Goal: Task Accomplishment & Management: Complete application form

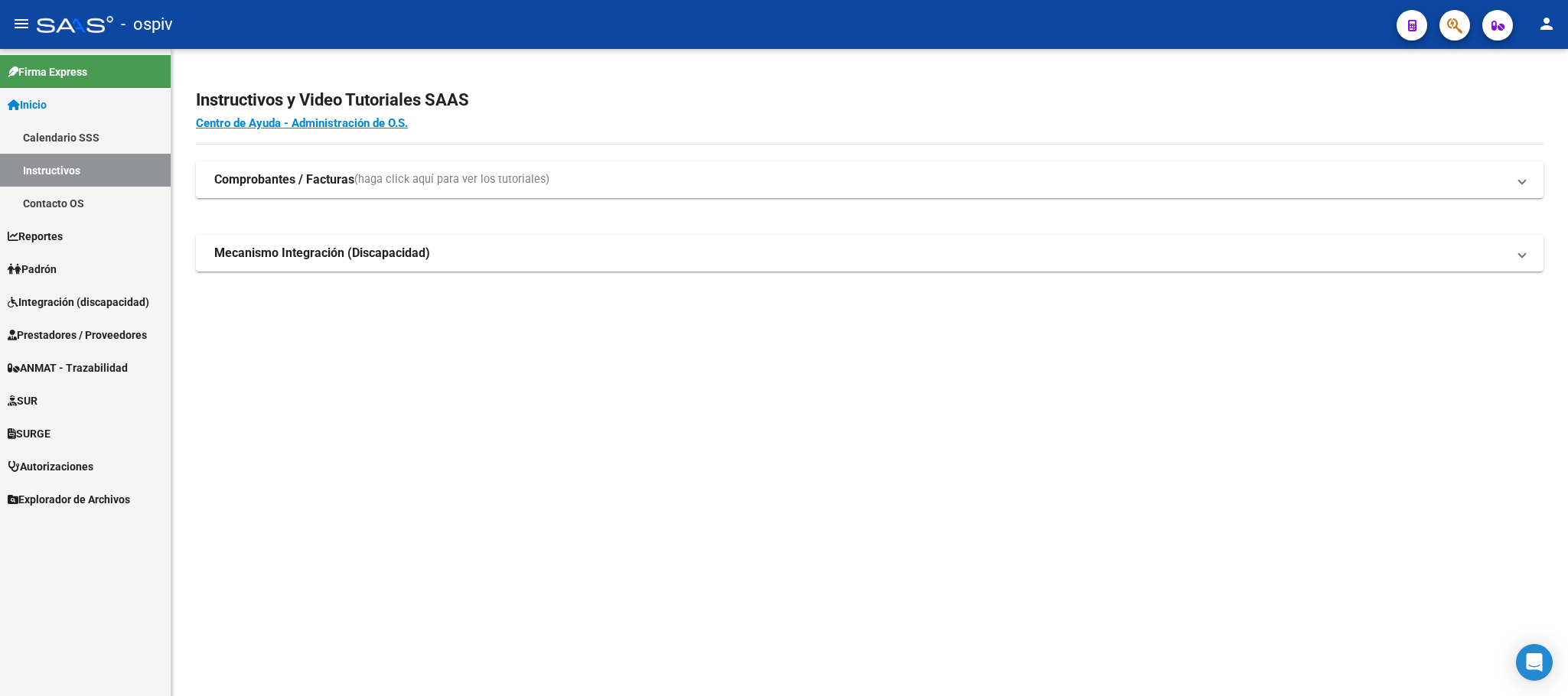
click at [56, 334] on span "Prestadores / Proveedores" at bounding box center [78, 335] width 140 height 17
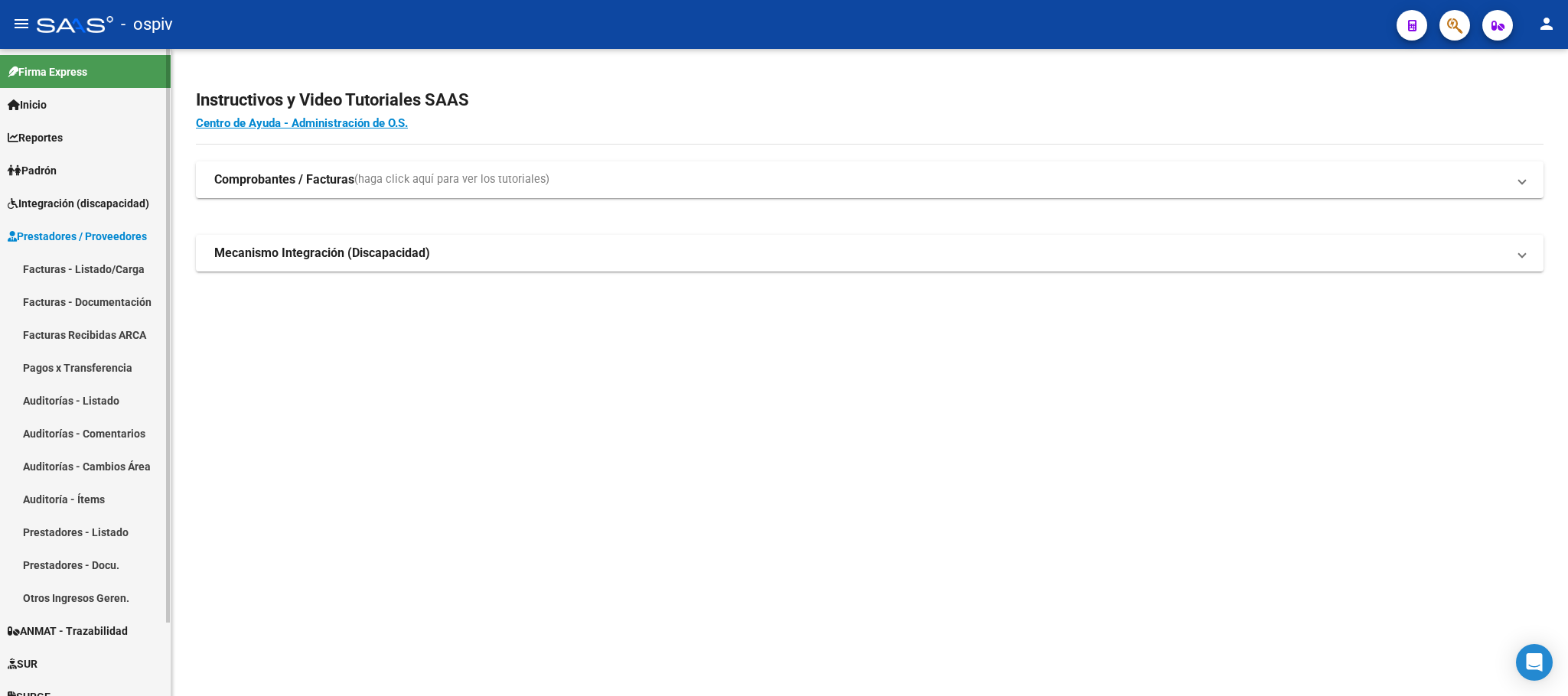
click at [83, 530] on link "Prestadores - Listado" at bounding box center [85, 532] width 171 height 33
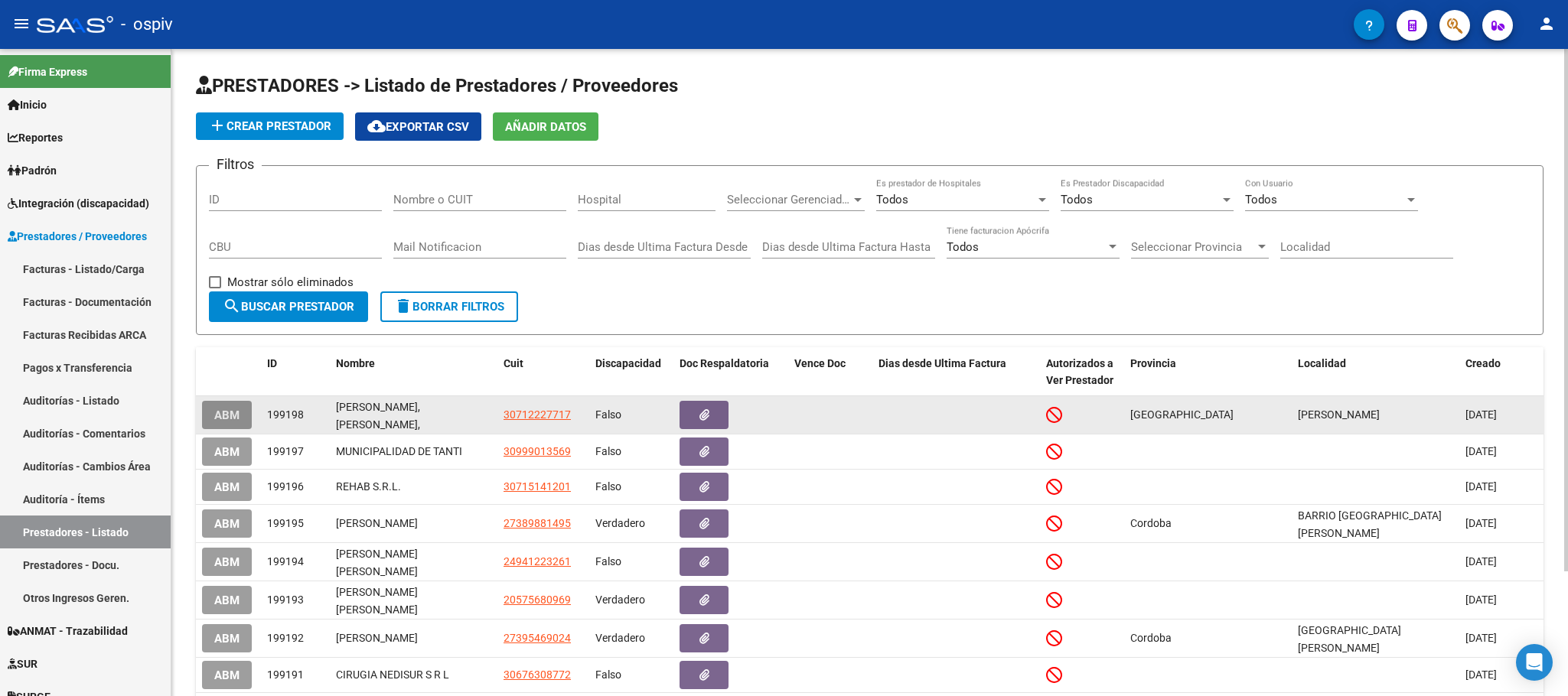
click at [233, 422] on button "ABM" at bounding box center [227, 415] width 50 height 28
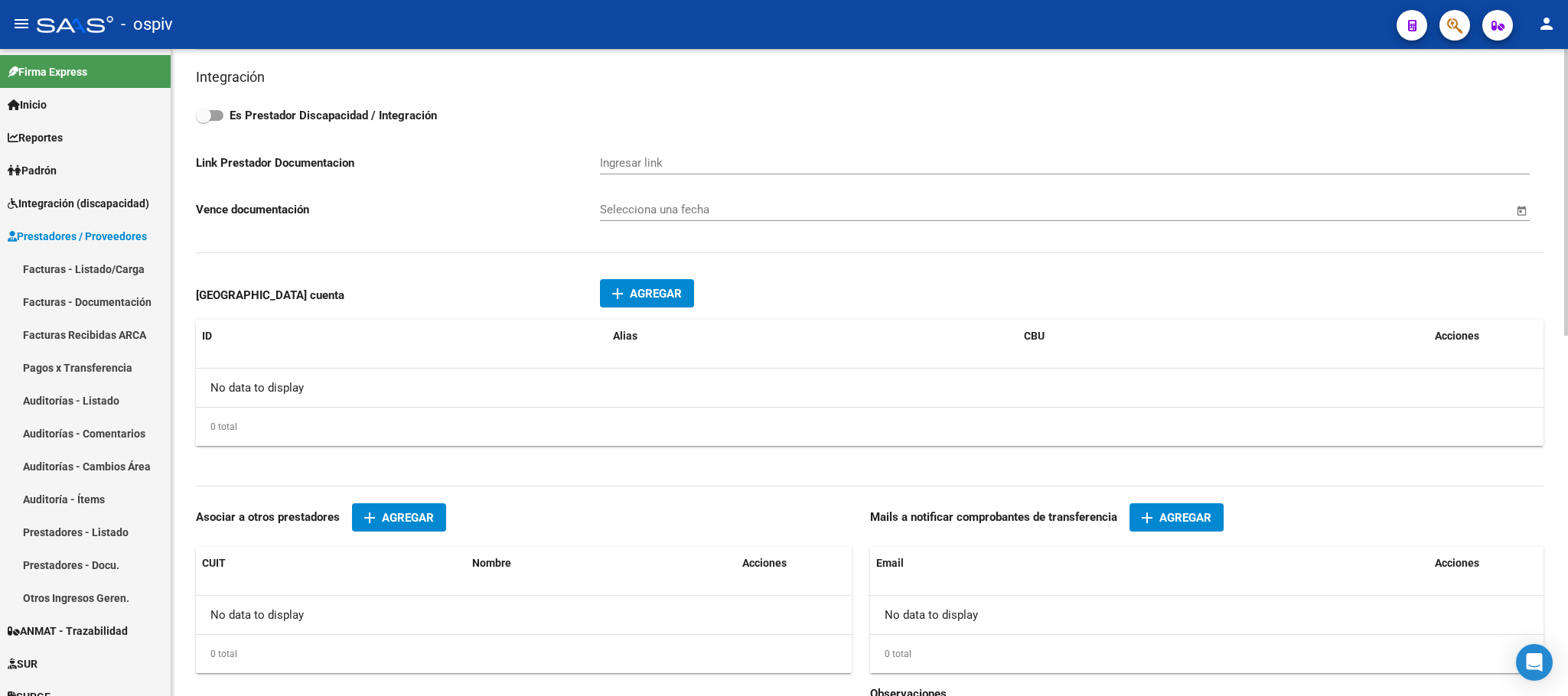
scroll to position [622, 0]
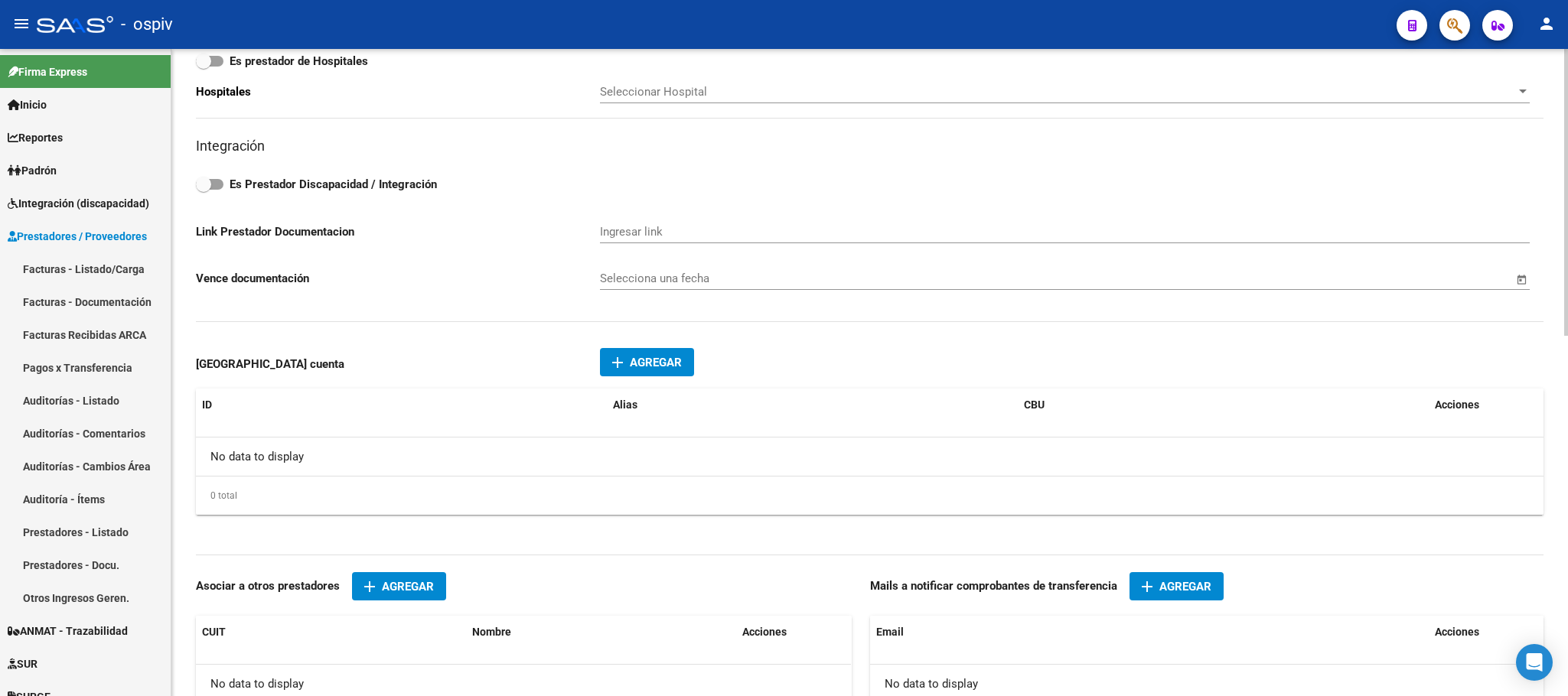
click at [203, 184] on span at bounding box center [204, 185] width 16 height 16
click at [203, 190] on input "Es Prestador Discapacidad / Integración" at bounding box center [203, 190] width 1 height 1
checkbox input "true"
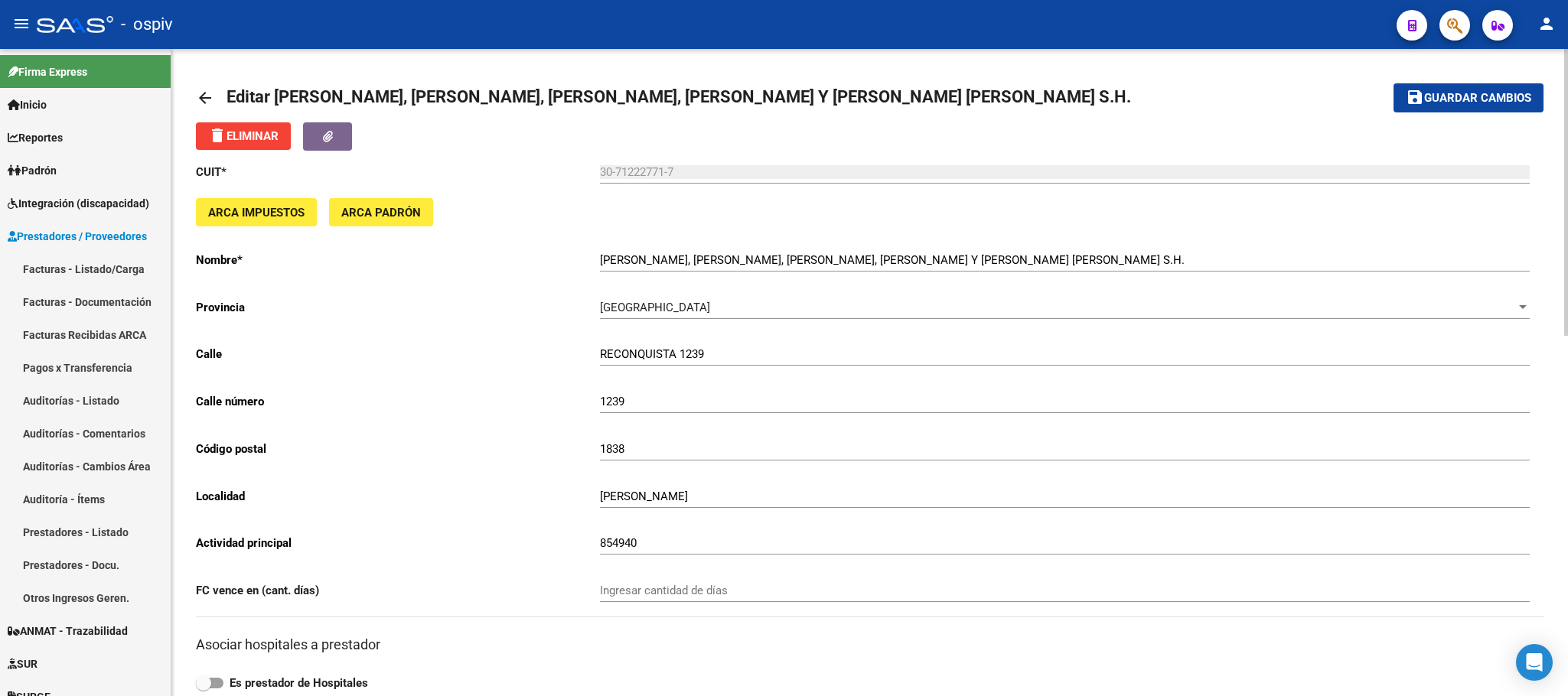
click at [1483, 95] on span "Guardar cambios" at bounding box center [1477, 99] width 107 height 14
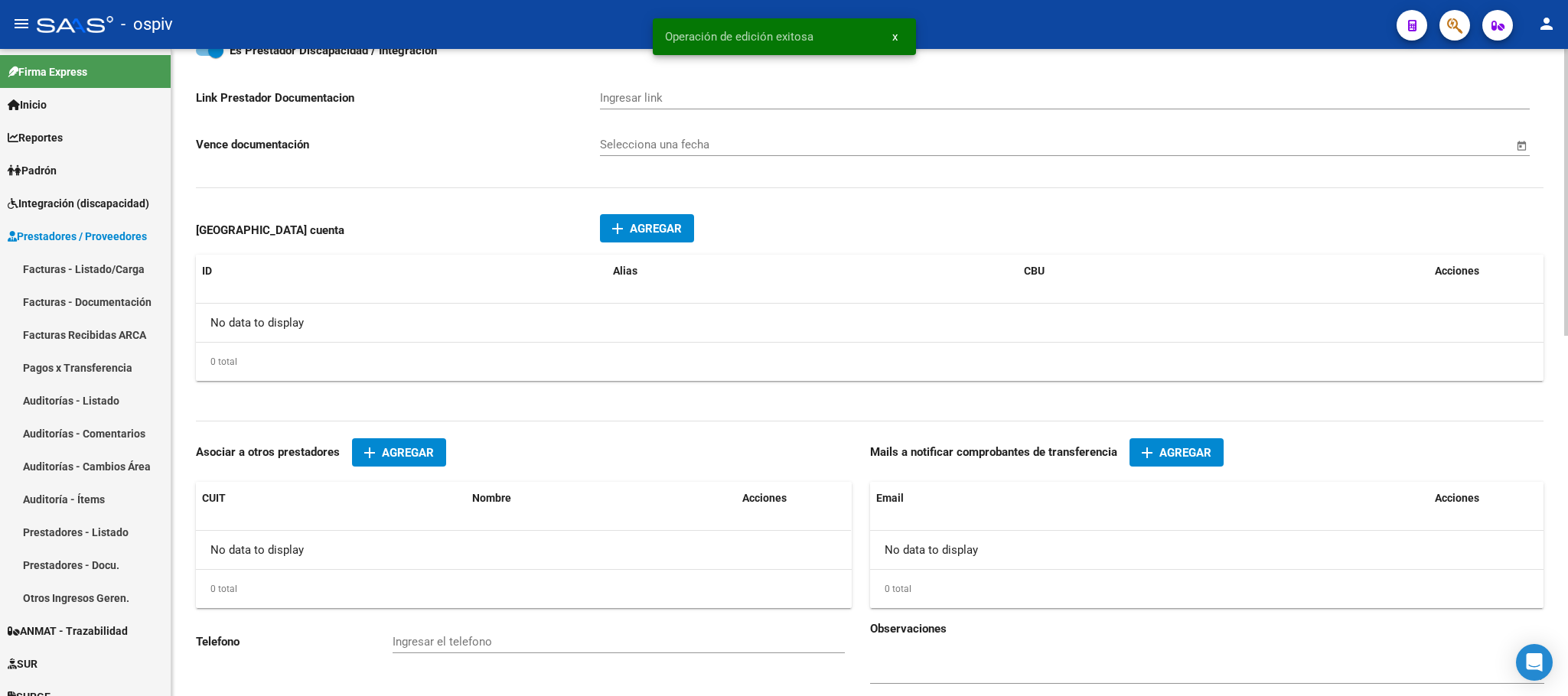
scroll to position [765, 0]
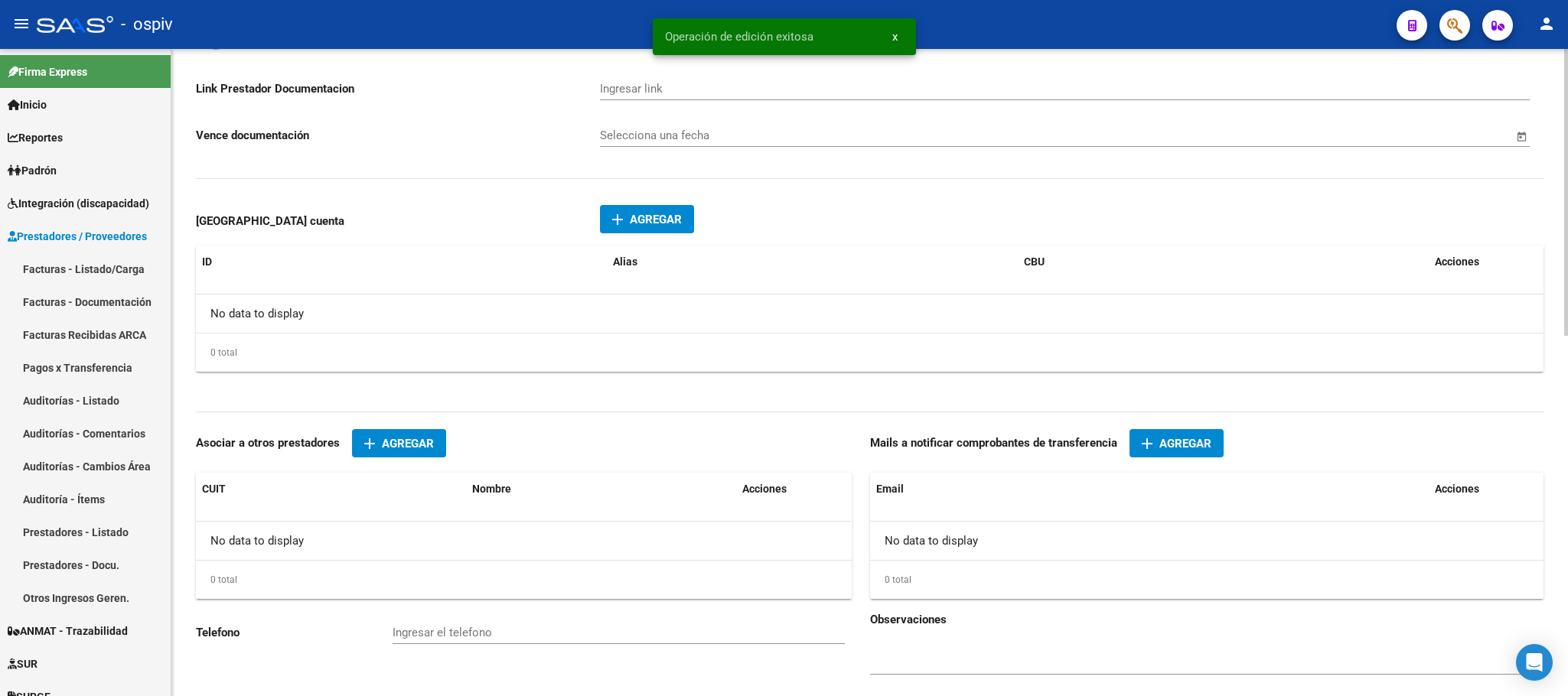
click at [1183, 451] on span "Agregar" at bounding box center [1185, 444] width 52 height 14
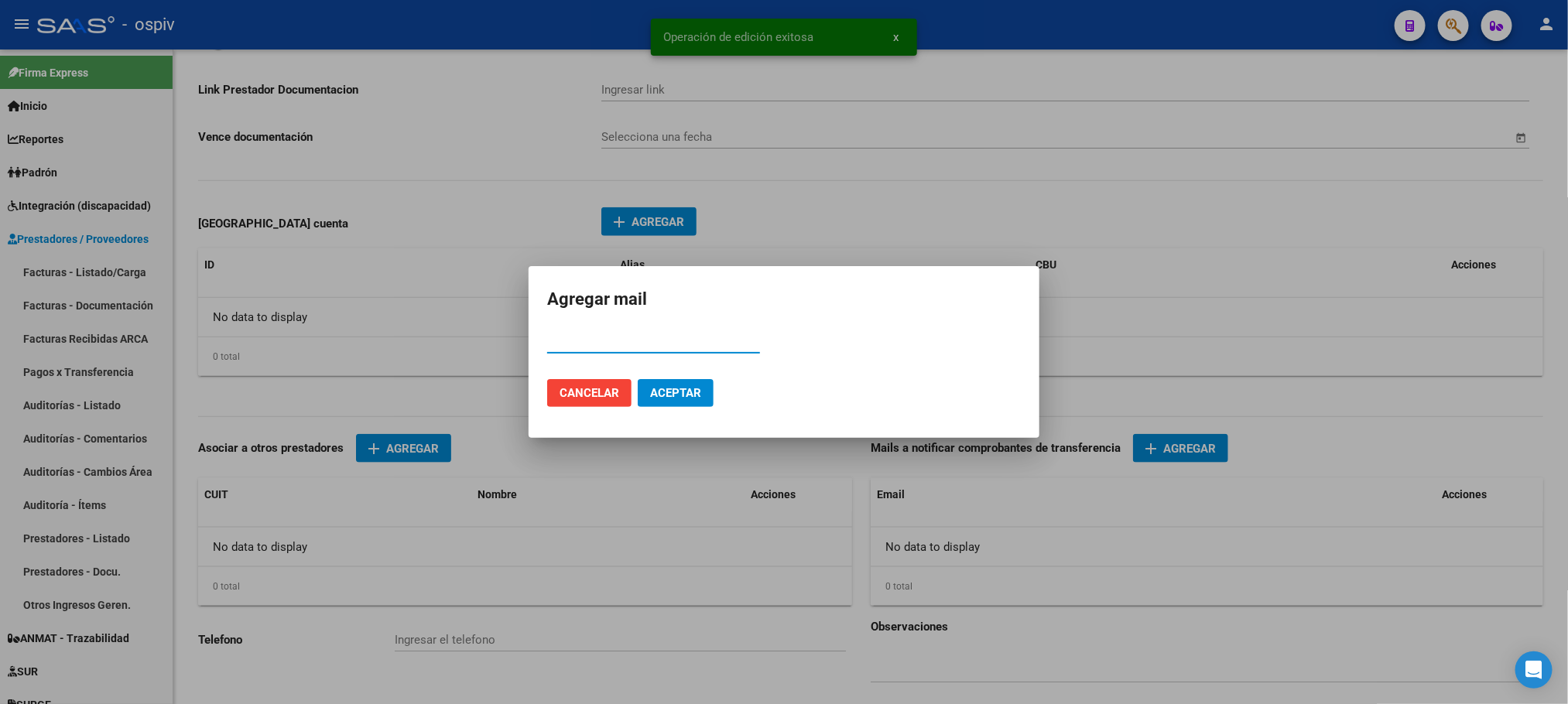
click at [661, 347] on input "Email" at bounding box center [653, 341] width 213 height 14
paste input "[EMAIL_ADDRESS][DOMAIN_NAME]"
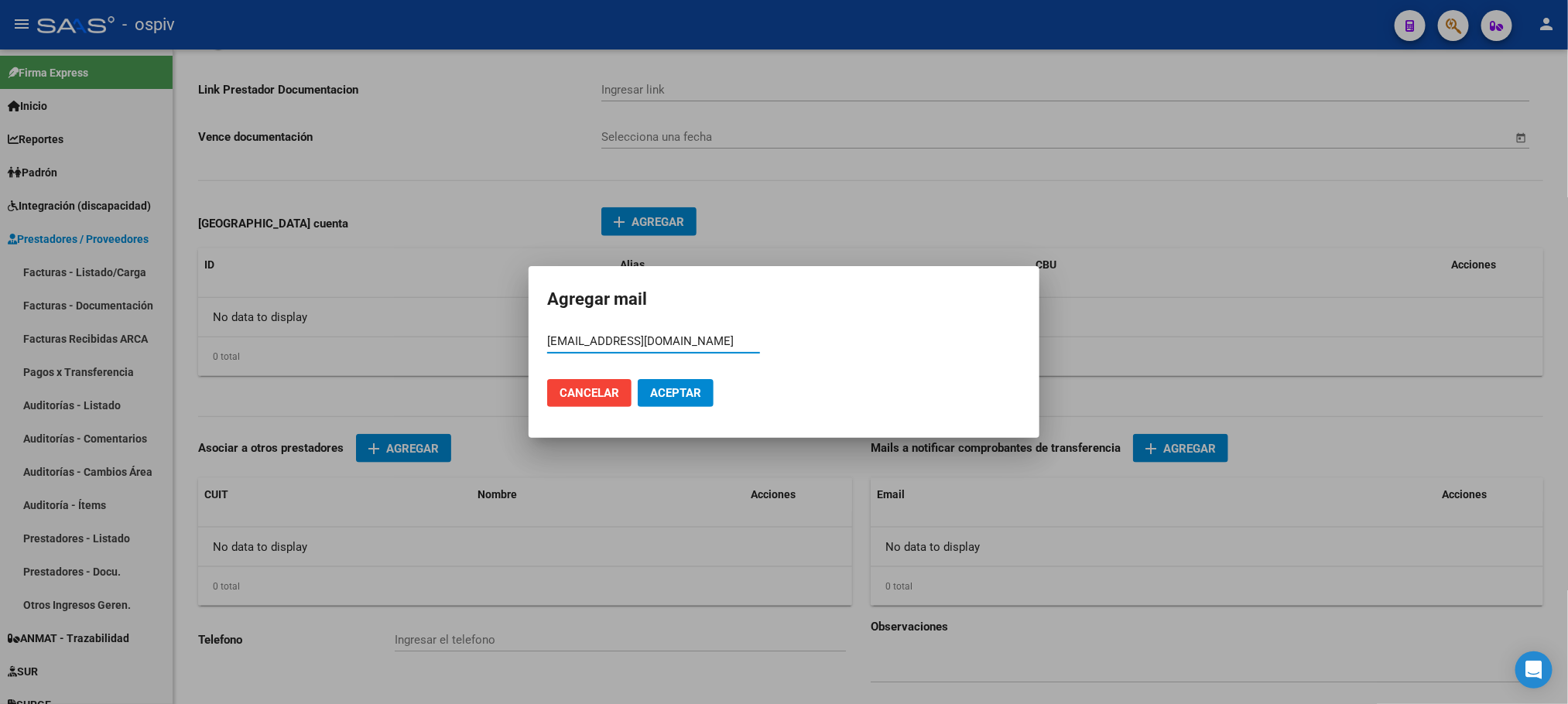
type input "[EMAIL_ADDRESS][DOMAIN_NAME]"
click at [688, 401] on span "Aceptar" at bounding box center [676, 393] width 51 height 14
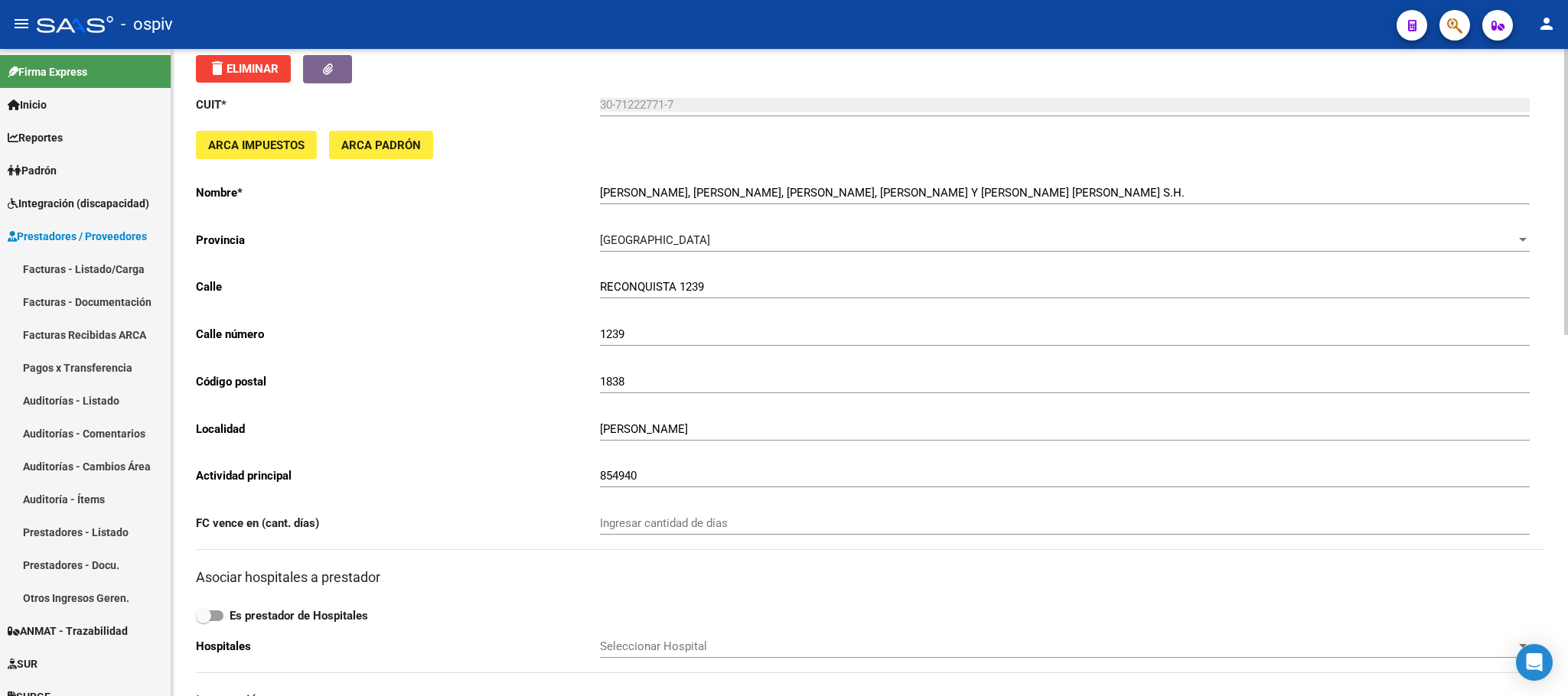
scroll to position [0, 0]
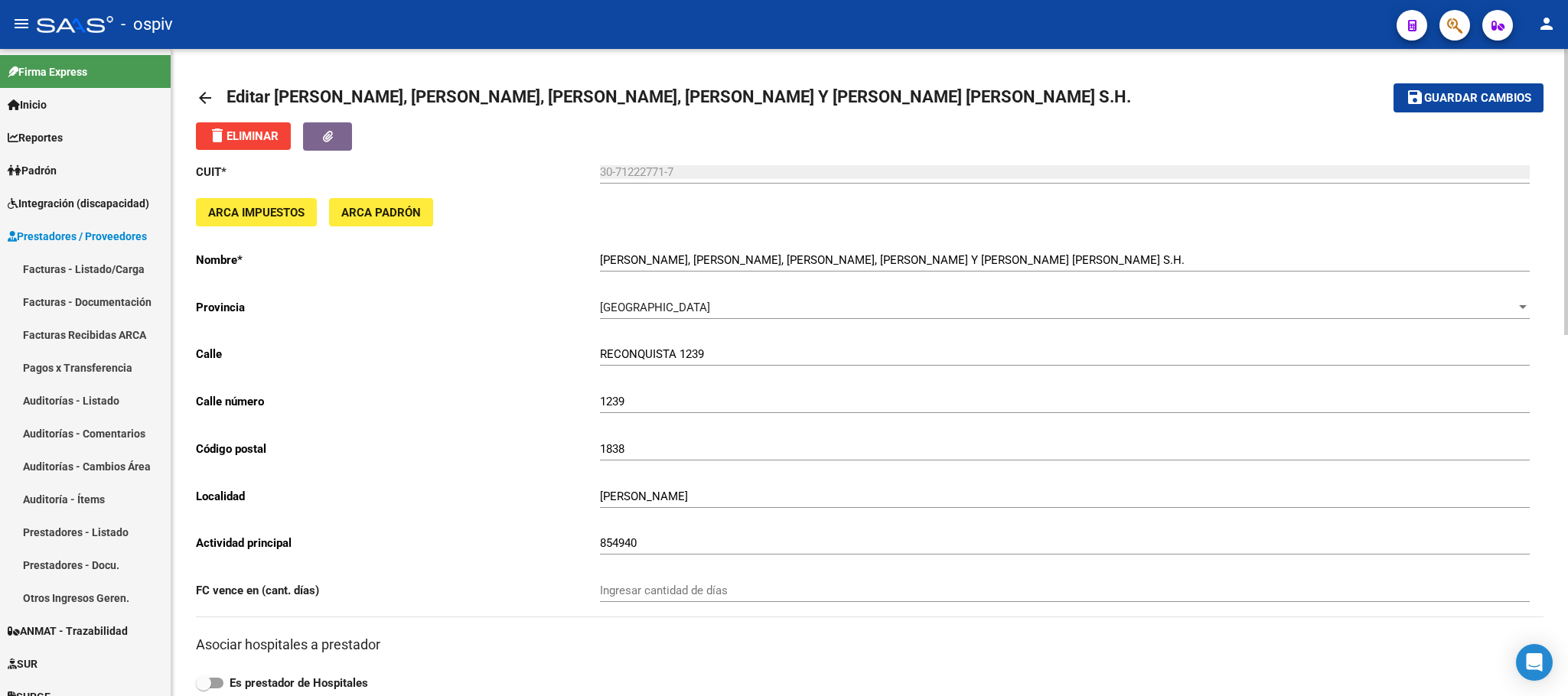
drag, startPoint x: 1446, startPoint y: 99, endPoint x: 1101, endPoint y: 306, distance: 402.3
click at [1446, 99] on span "Guardar cambios" at bounding box center [1477, 99] width 107 height 14
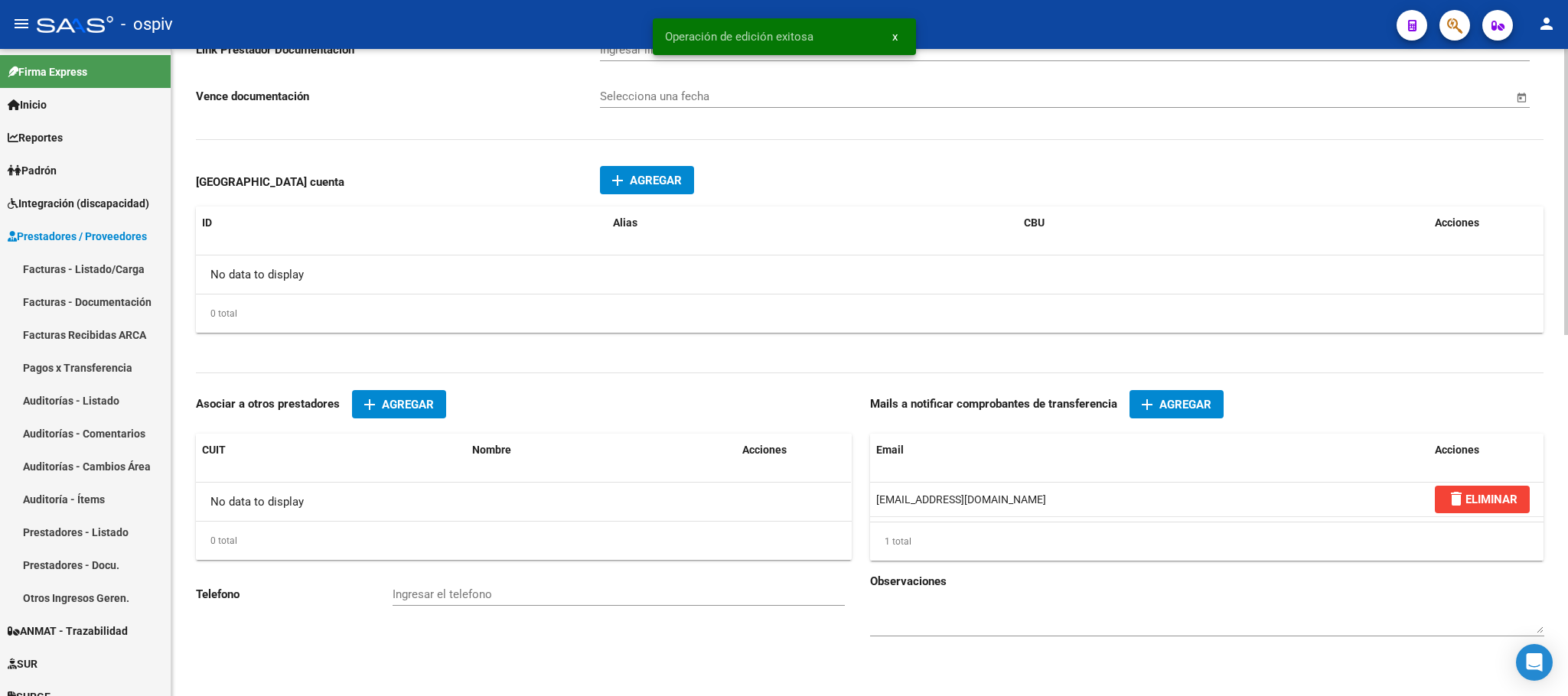
scroll to position [815, 0]
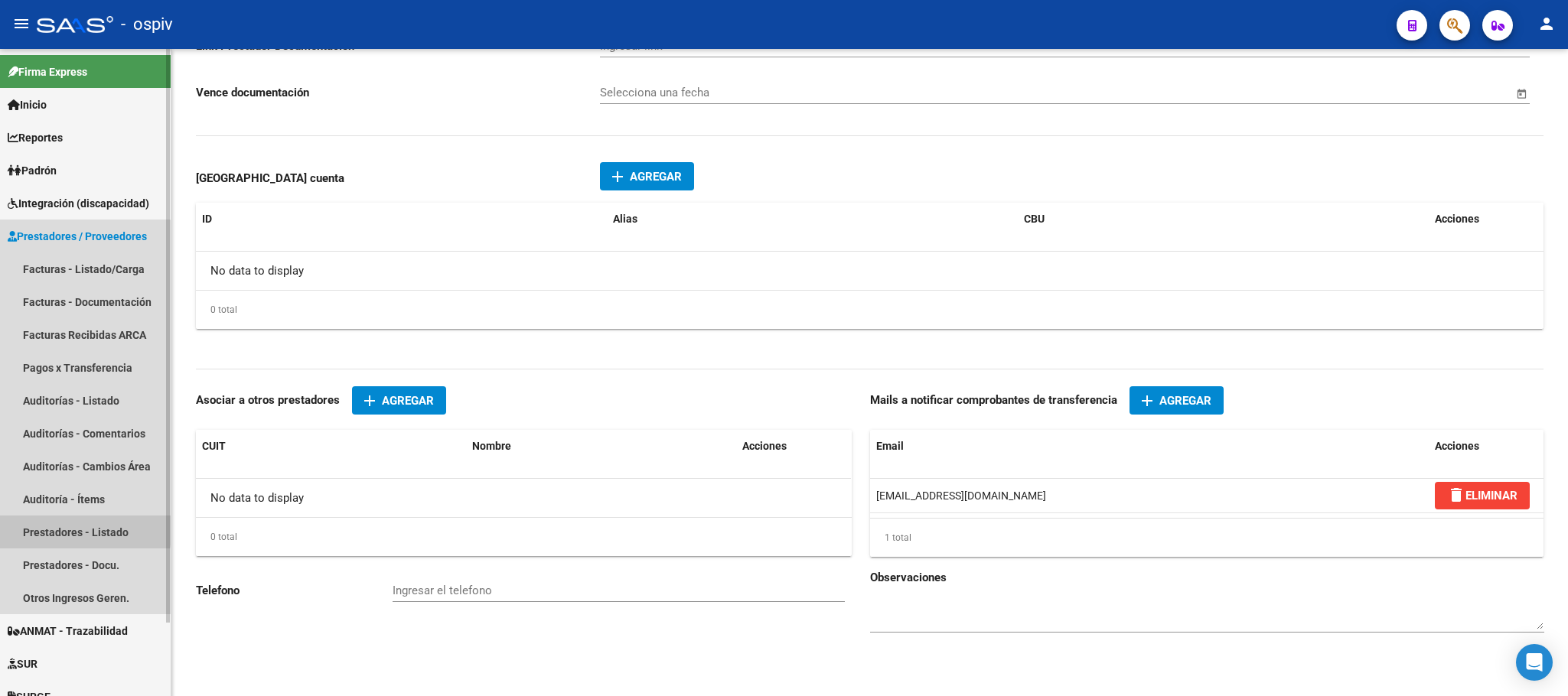
click at [77, 529] on link "Prestadores - Listado" at bounding box center [85, 532] width 171 height 33
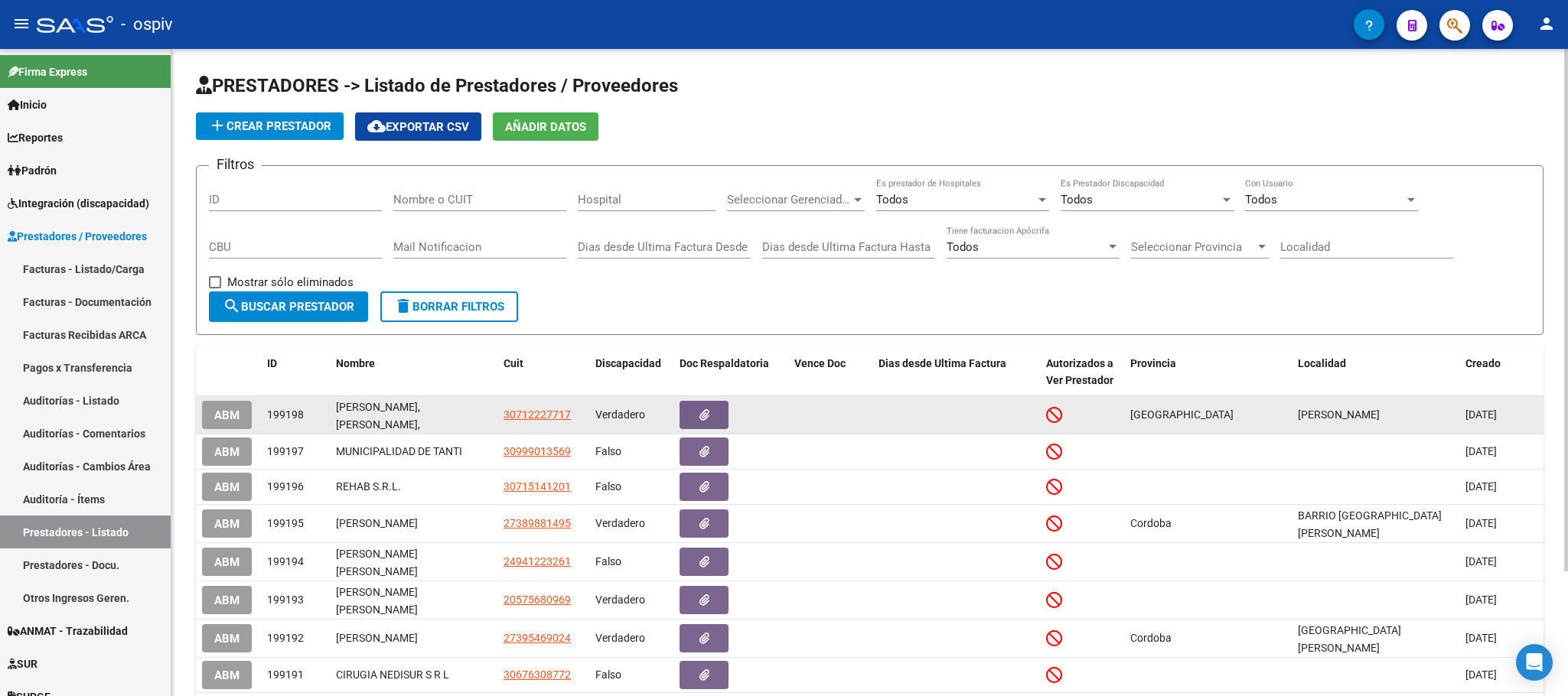
click at [234, 418] on span "ABM" at bounding box center [227, 416] width 25 height 14
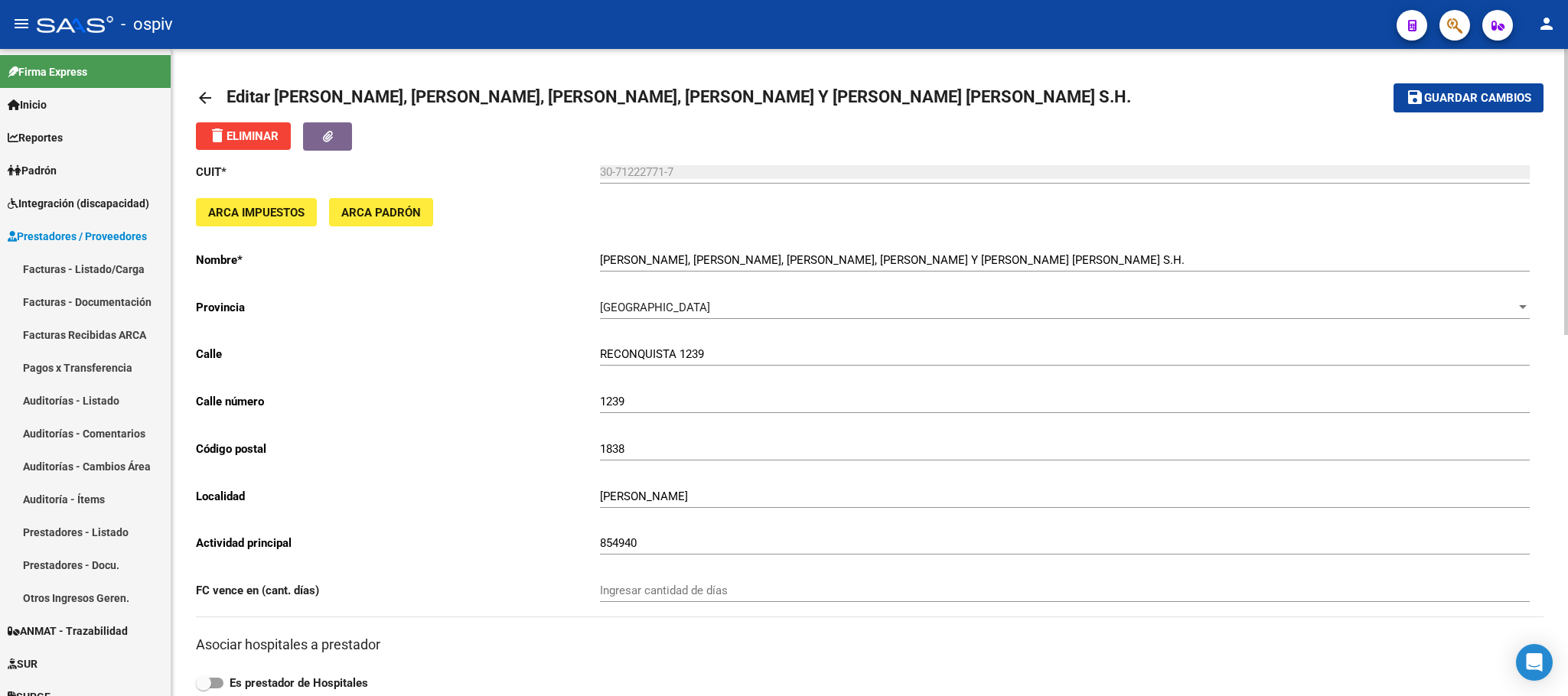
click at [372, 95] on span "Editar [PERSON_NAME], [PERSON_NAME], [PERSON_NAME], [PERSON_NAME] Y [PERSON_NAM…" at bounding box center [678, 97] width 904 height 19
drag, startPoint x: 271, startPoint y: 95, endPoint x: 1237, endPoint y: 99, distance: 966.0
click at [1237, 99] on mat-toolbar-row "arrow_back Editar [PERSON_NAME], [PERSON_NAME], [PERSON_NAME], [PERSON_NAME] Y …" at bounding box center [722, 98] width 1052 height 49
copy span "[PERSON_NAME], [PERSON_NAME], [PERSON_NAME], [PERSON_NAME] Y M"
drag, startPoint x: 680, startPoint y: 171, endPoint x: 590, endPoint y: 171, distance: 90.0
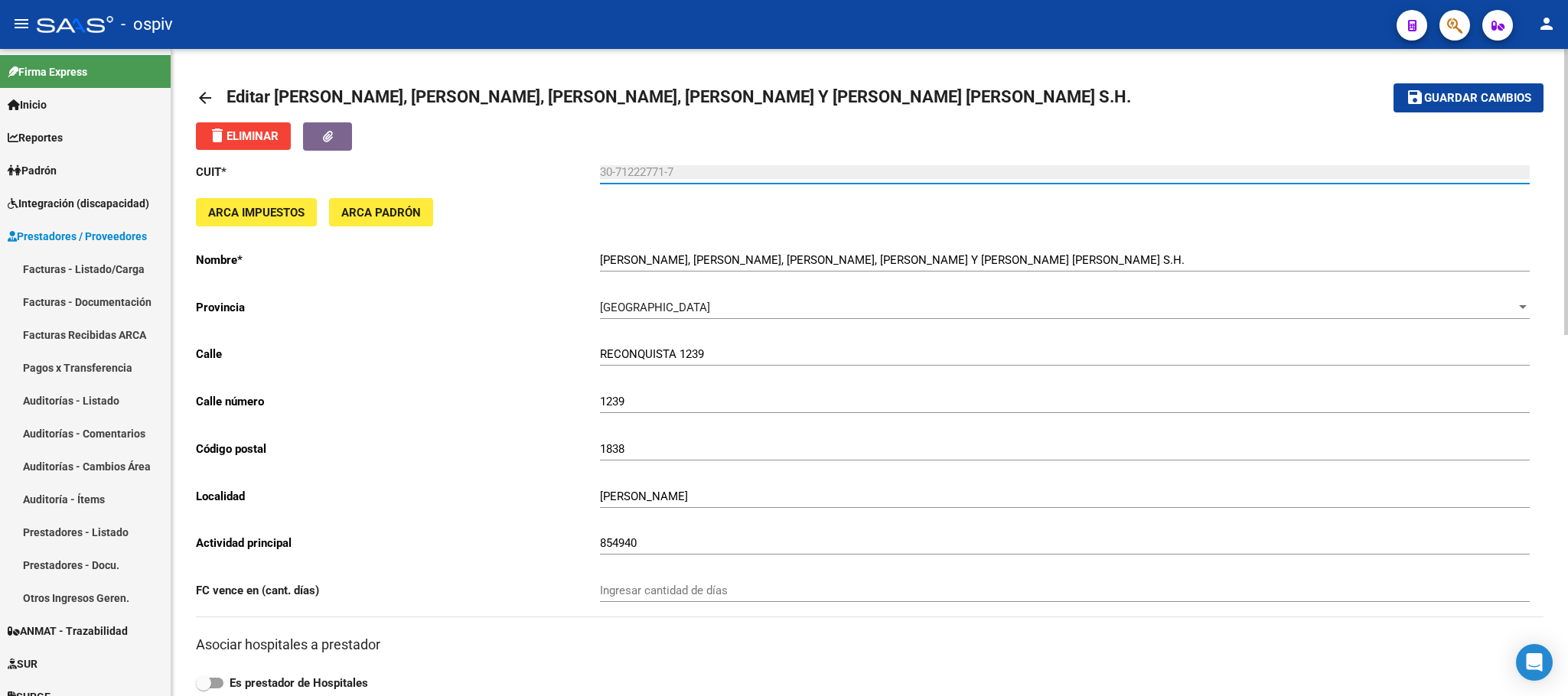
click at [590, 171] on app-form-text-field "CUIT * 30-71222771-7 Ingresar cuit" at bounding box center [862, 173] width 1333 height 14
click at [1456, 95] on span "Guardar cambios" at bounding box center [1477, 99] width 107 height 14
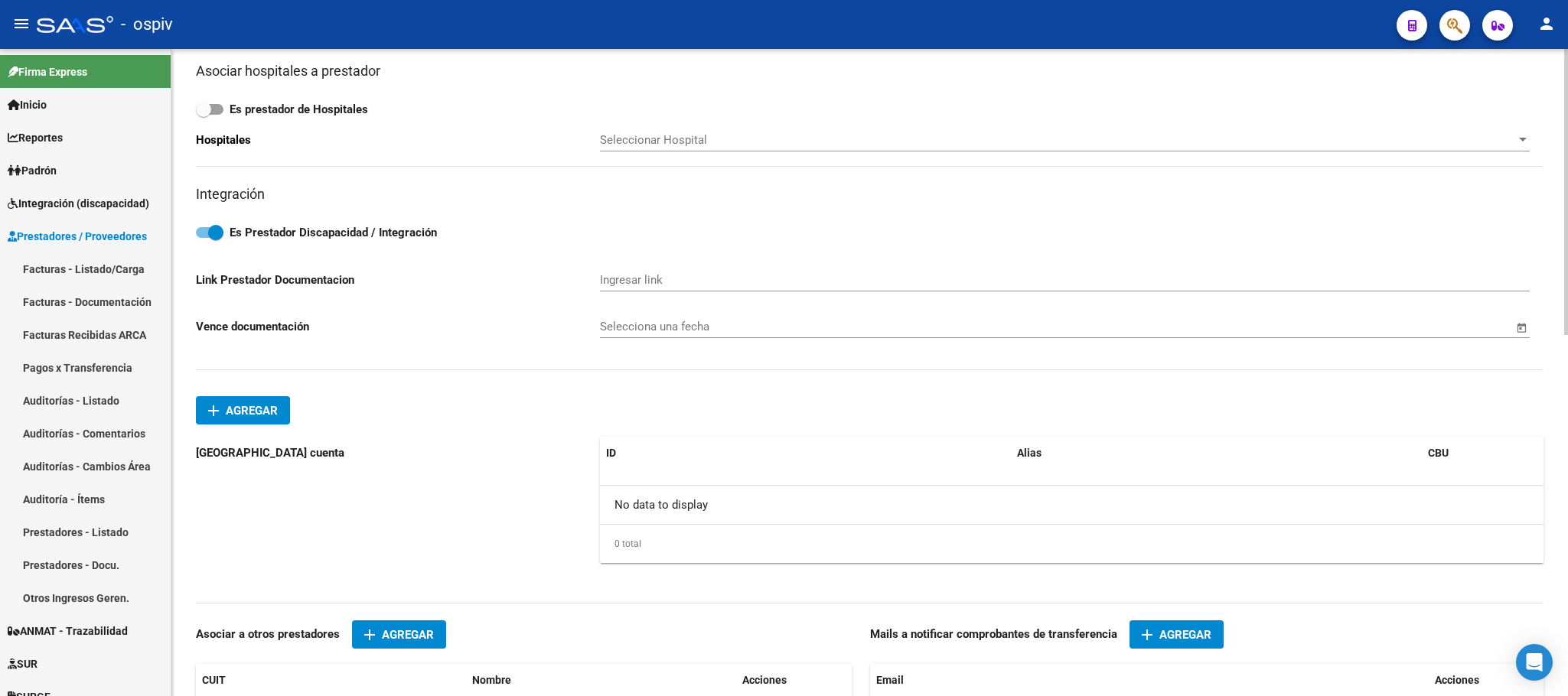
scroll to position [765, 0]
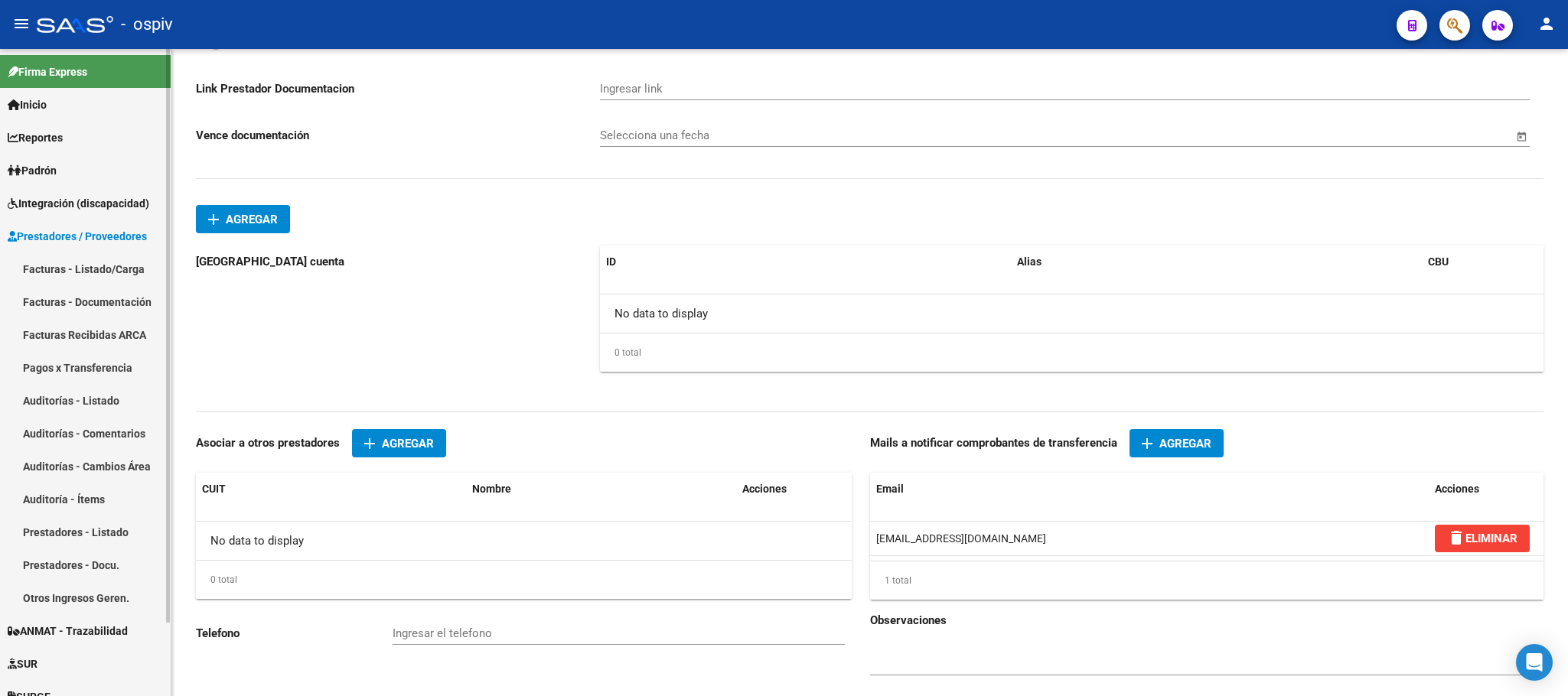
click at [58, 271] on link "Facturas - Listado/Carga" at bounding box center [85, 270] width 171 height 33
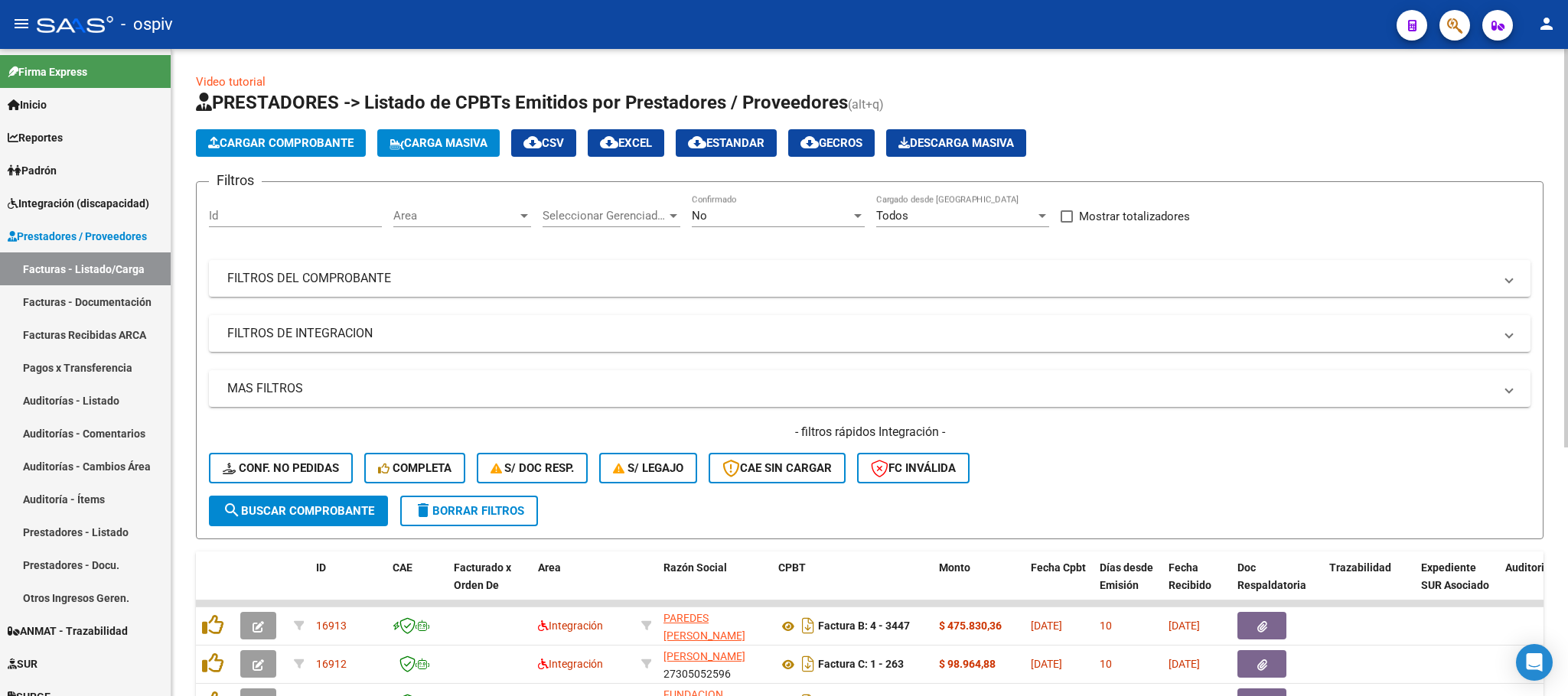
click at [770, 214] on div "No" at bounding box center [771, 216] width 159 height 14
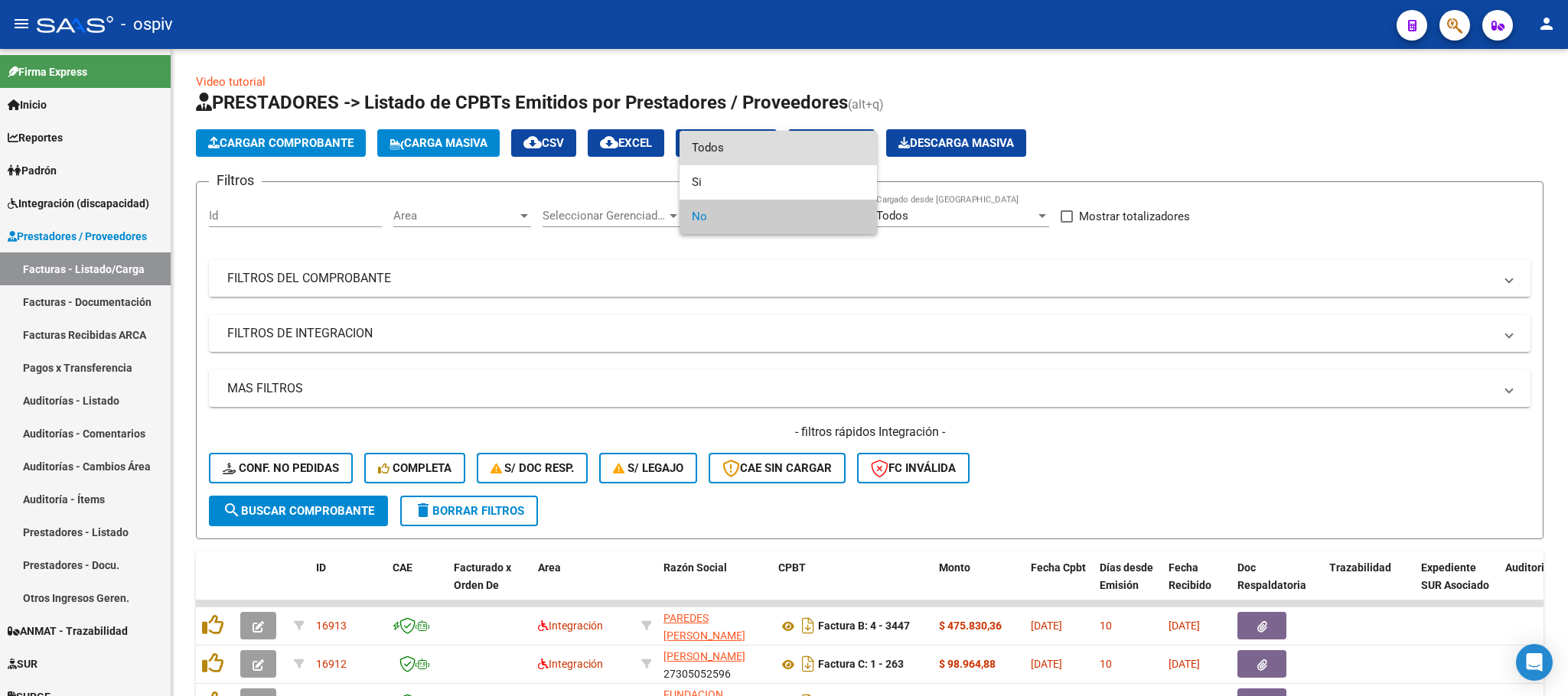
click at [759, 154] on span "Todos" at bounding box center [778, 147] width 173 height 34
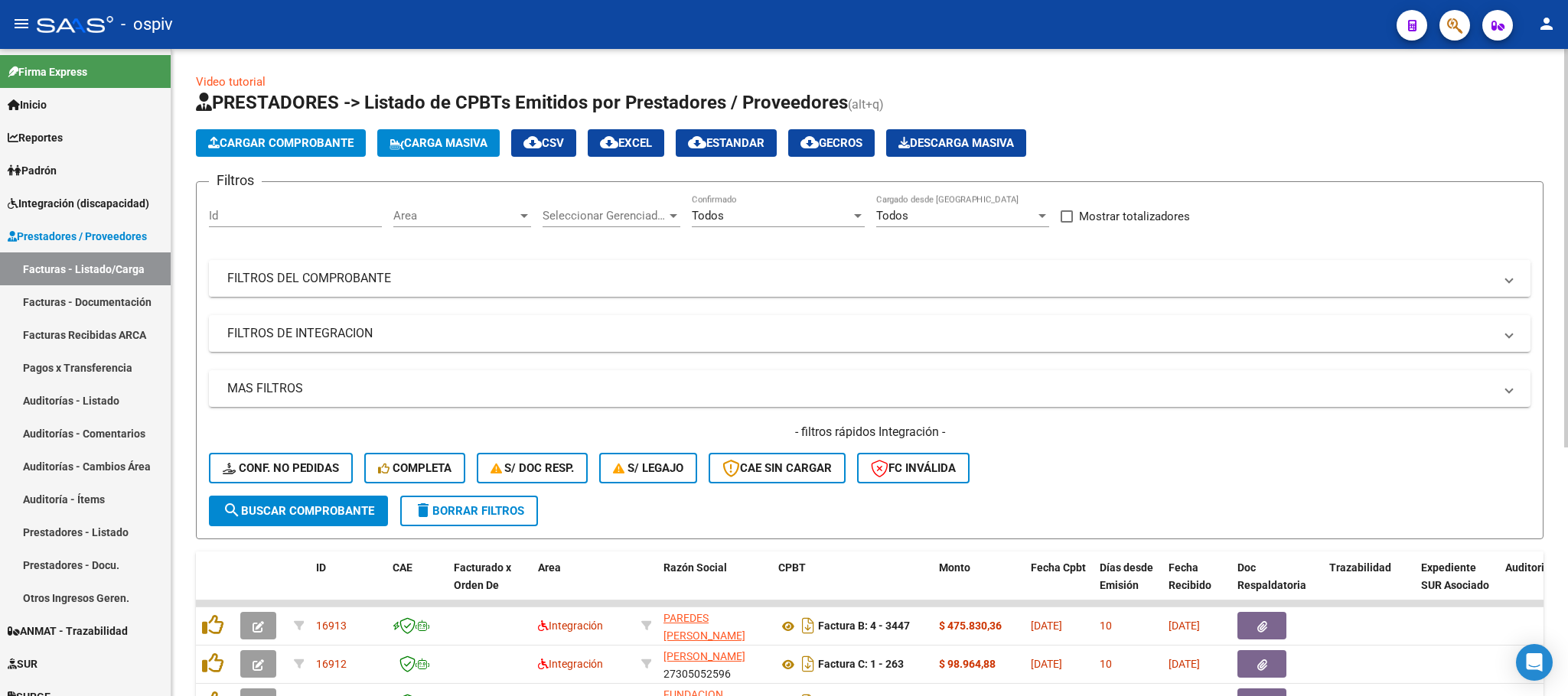
click at [331, 277] on mat-panel-title "FILTROS DEL COMPROBANTE" at bounding box center [861, 278] width 1266 height 17
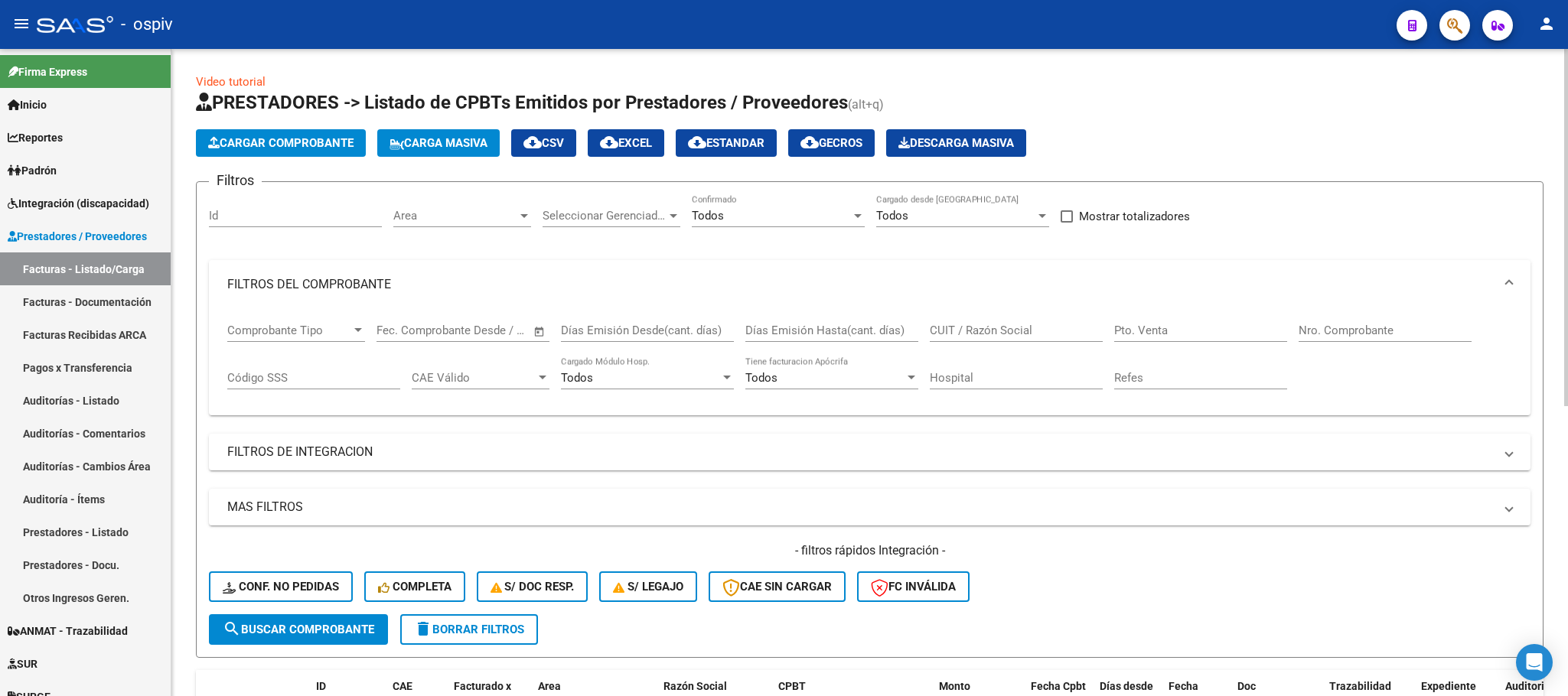
click at [999, 329] on input "CUIT / Razón Social" at bounding box center [1016, 331] width 173 height 14
paste input "20272779318"
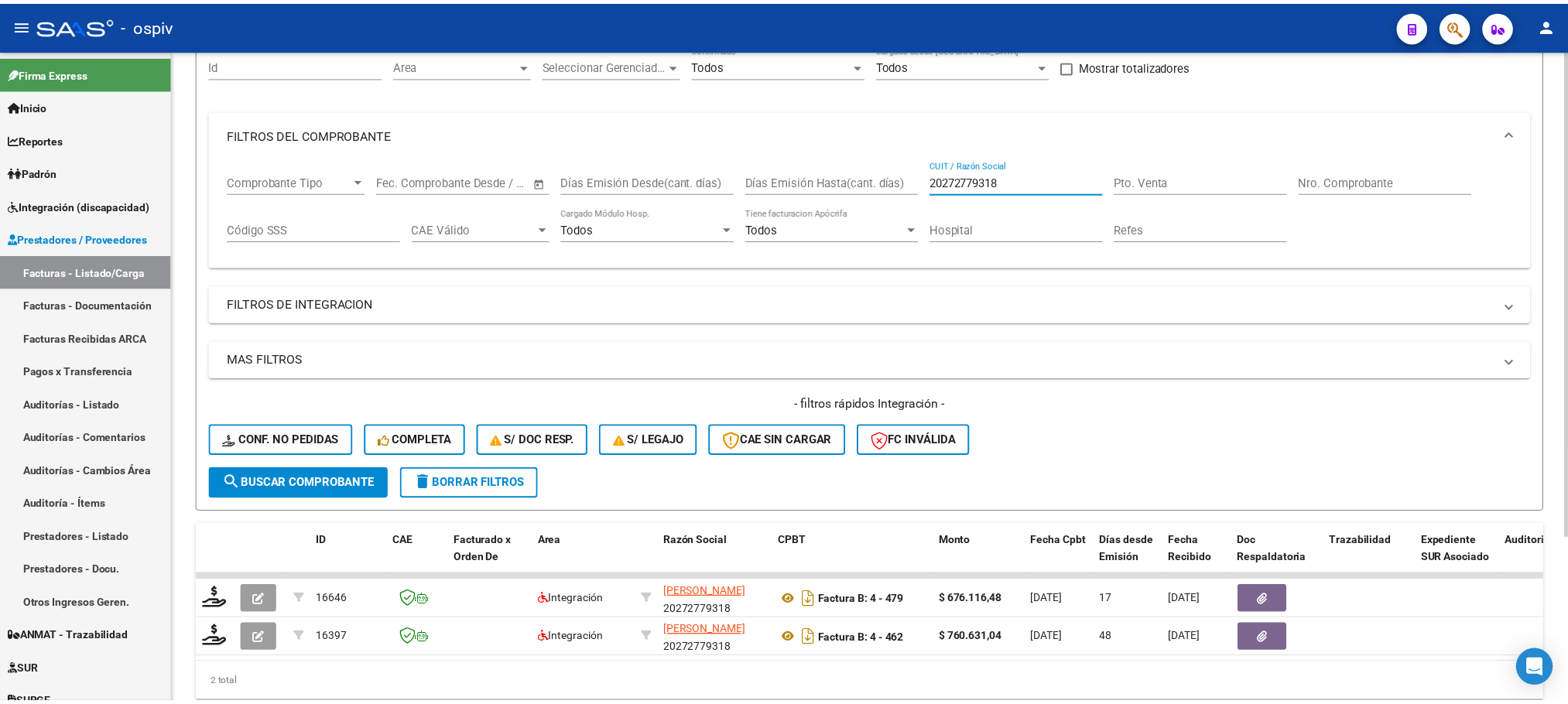
scroll to position [221, 0]
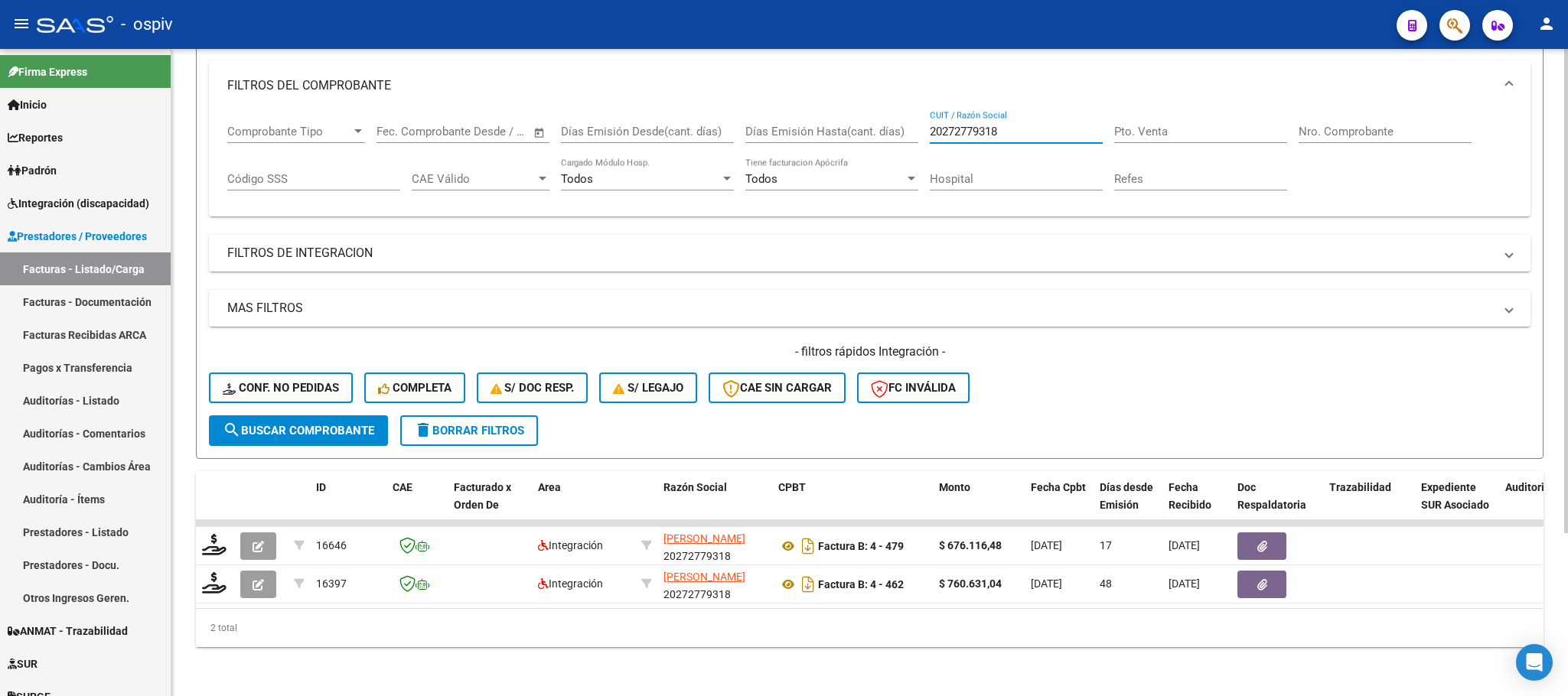
type input "20272779318"
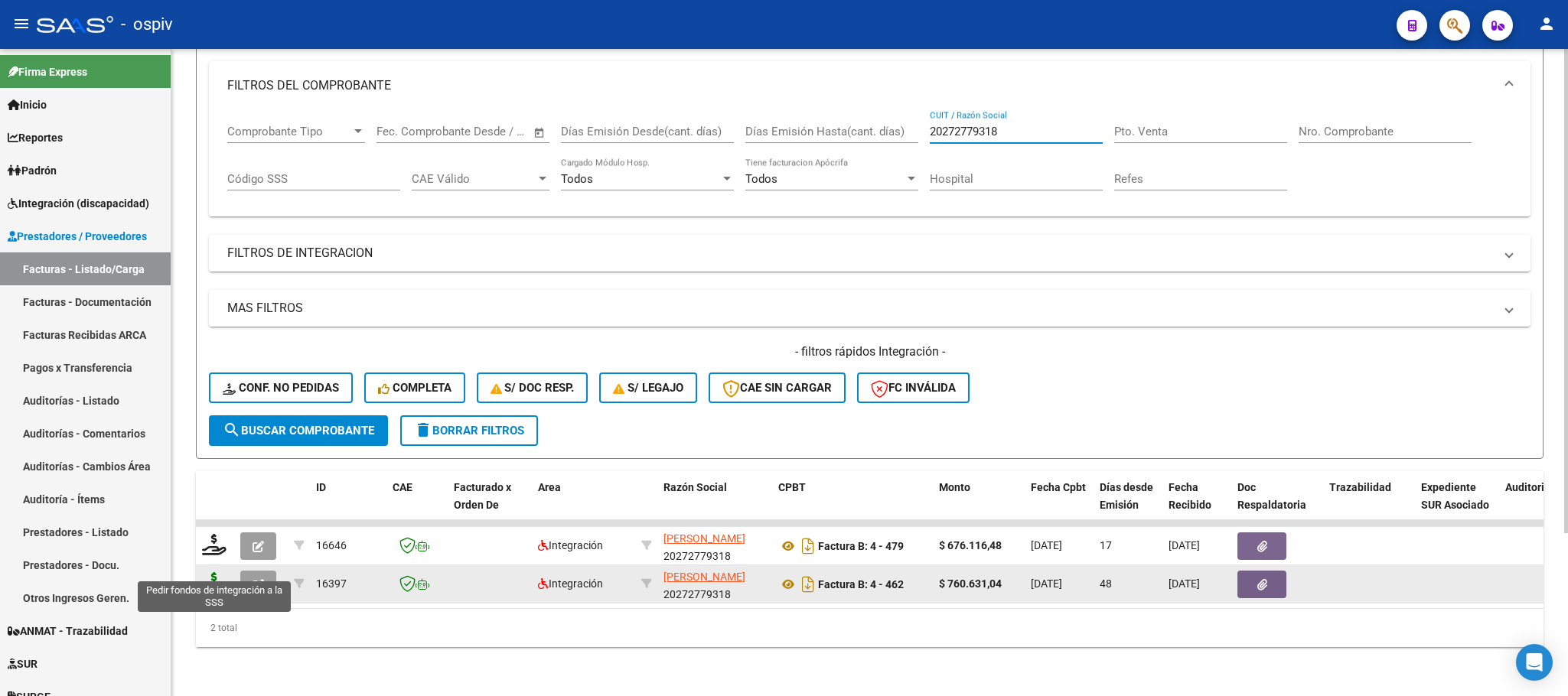
click at [219, 572] on icon at bounding box center [215, 583] width 24 height 22
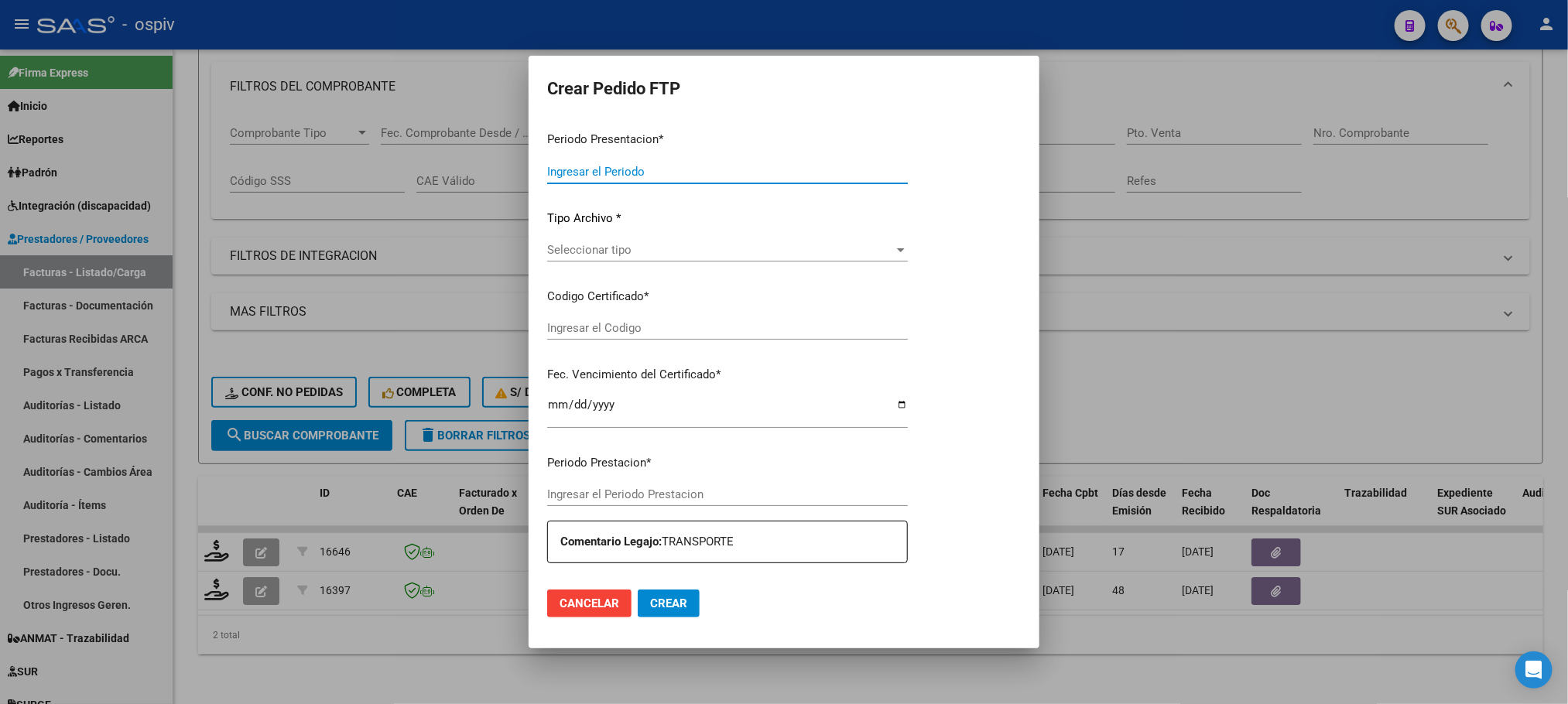
type input "202508"
type input "202507"
type input "$ 760.631,04"
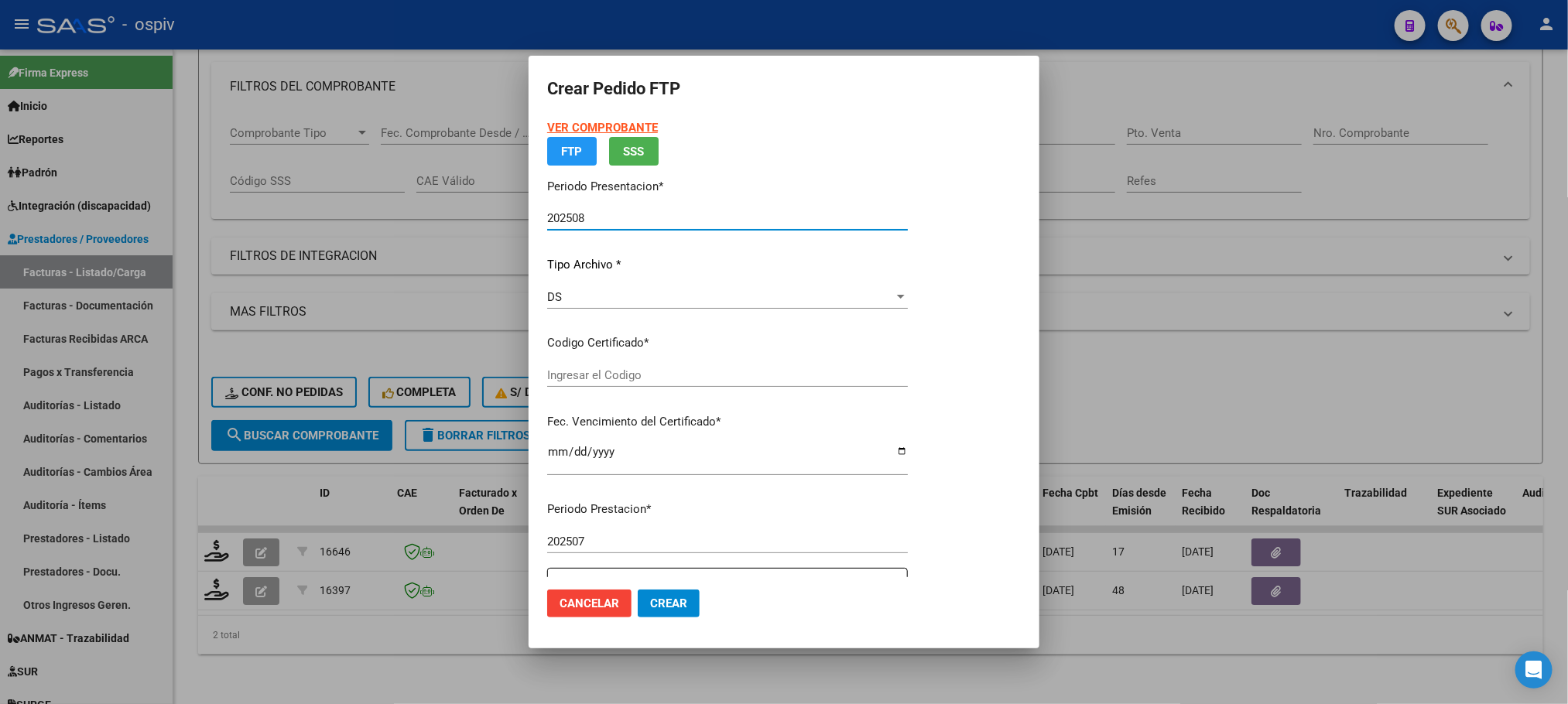
type input "ARG01000111127342024070220290702BUE437"
type input "2029-07-02"
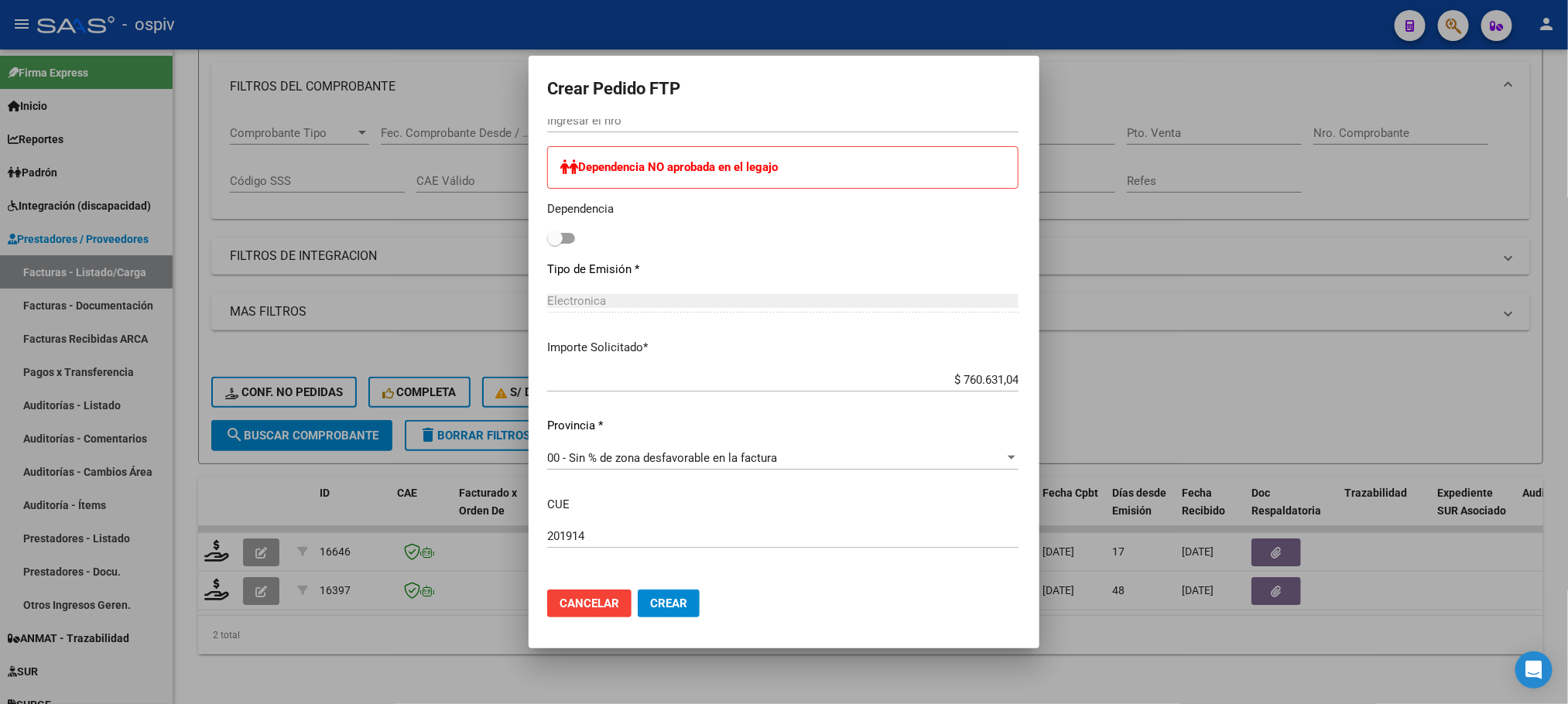
scroll to position [836, 0]
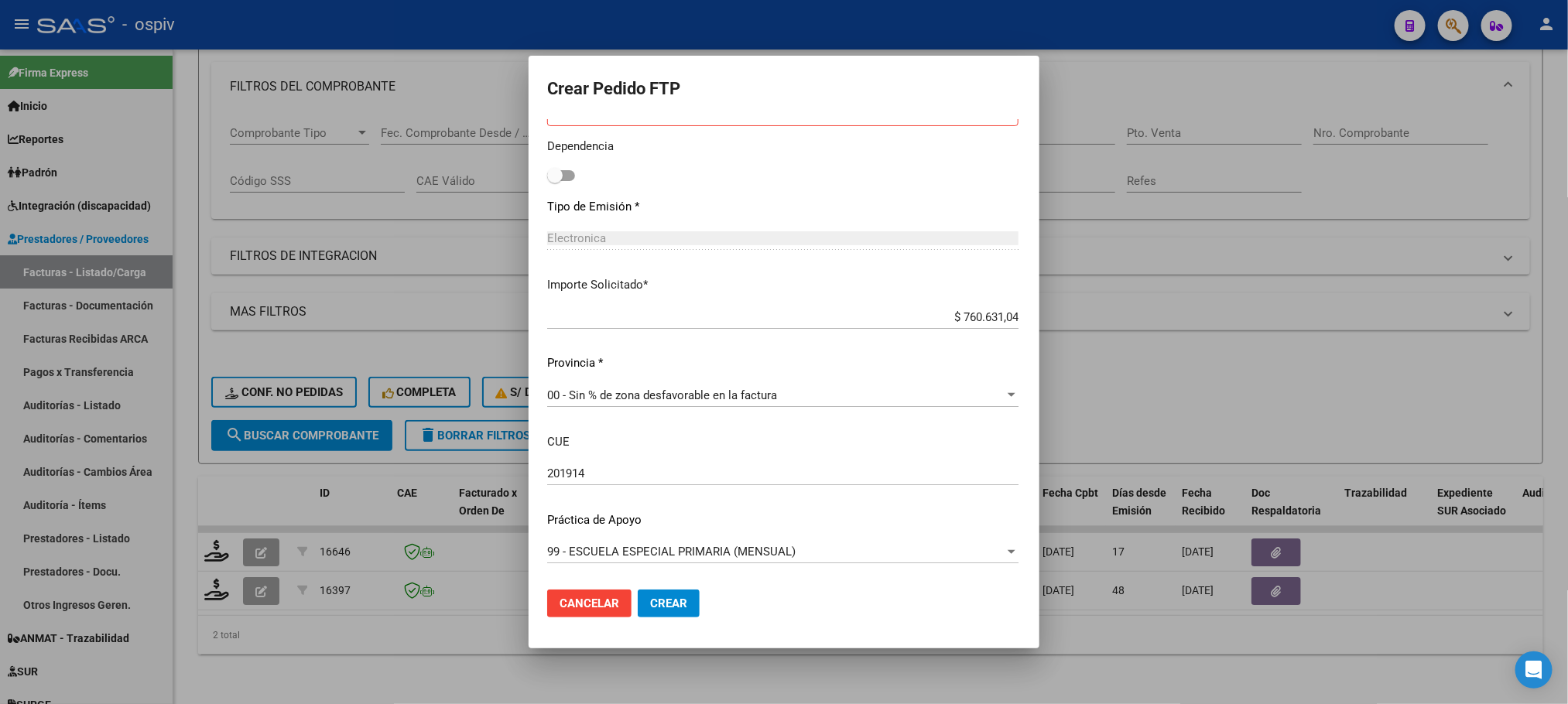
click at [1271, 381] on div at bounding box center [784, 352] width 1568 height 704
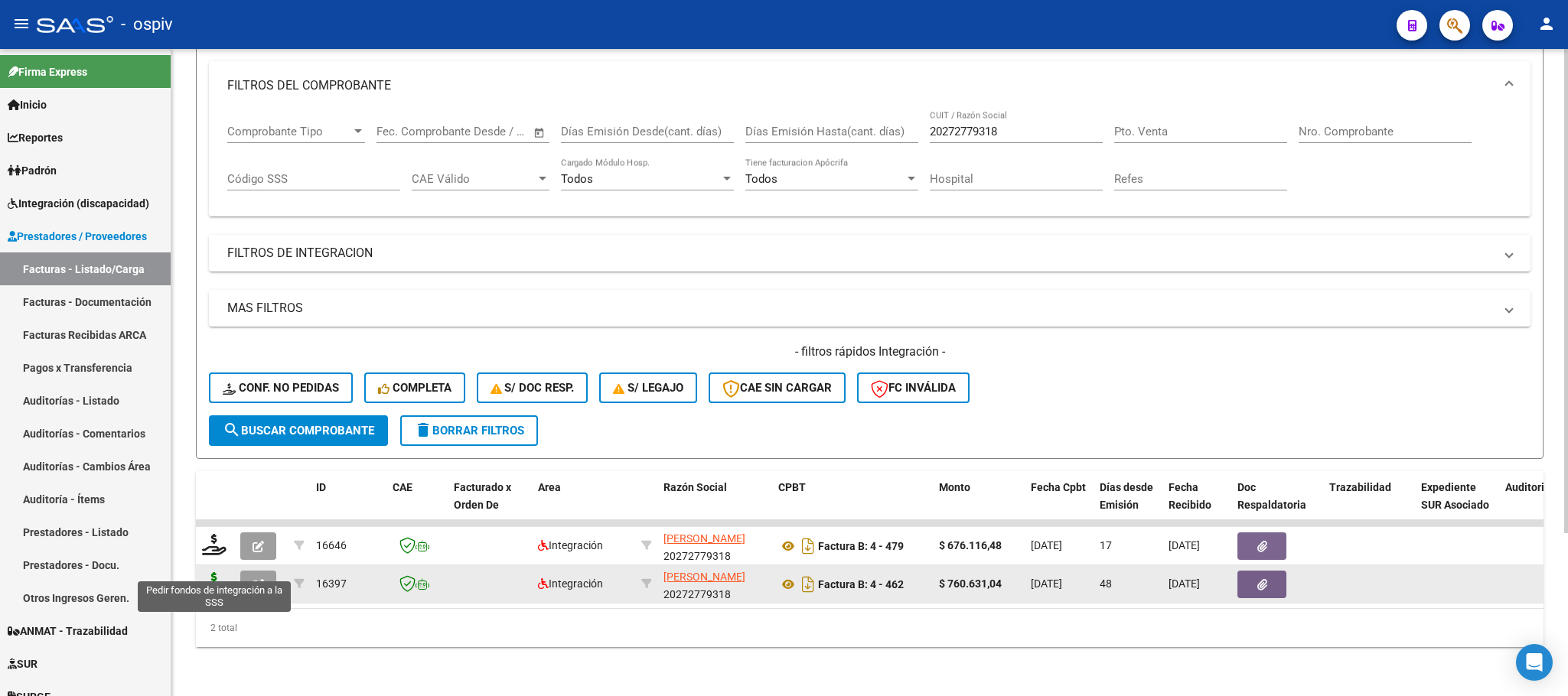
click at [214, 572] on icon at bounding box center [215, 583] width 24 height 22
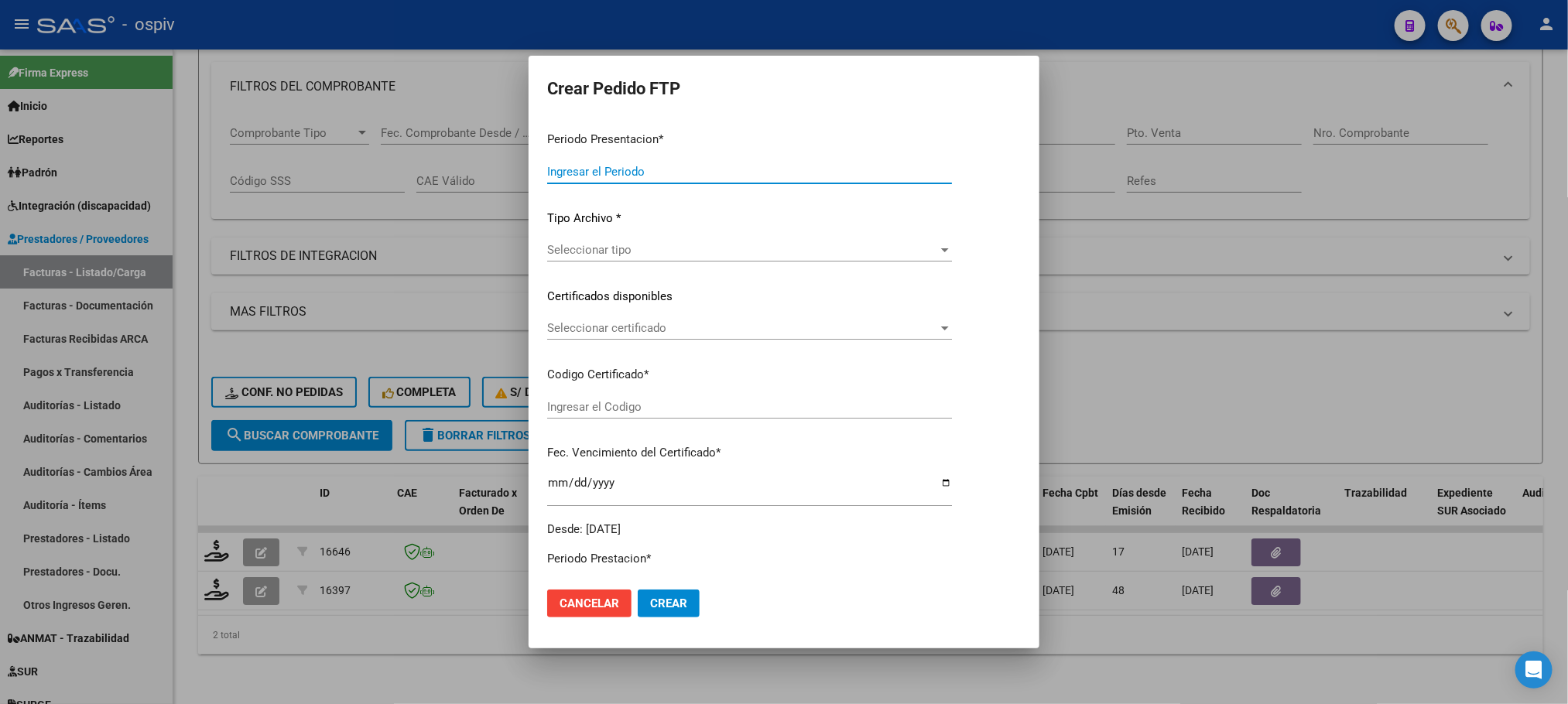
type input "202508"
type input "202507"
type input "$ 760.631,04"
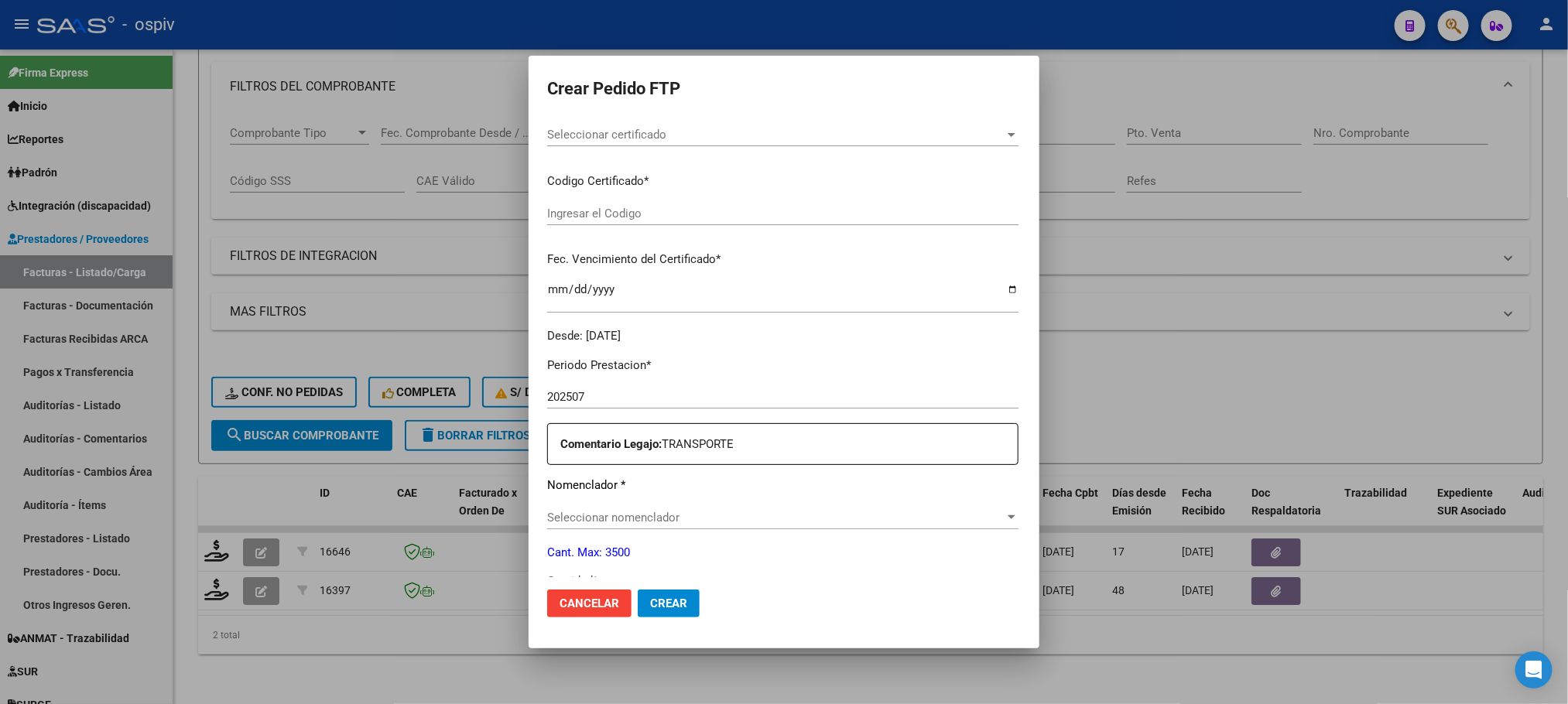
type input "ARG01000111127342024070220290702BUE437"
type input "2029-07-02"
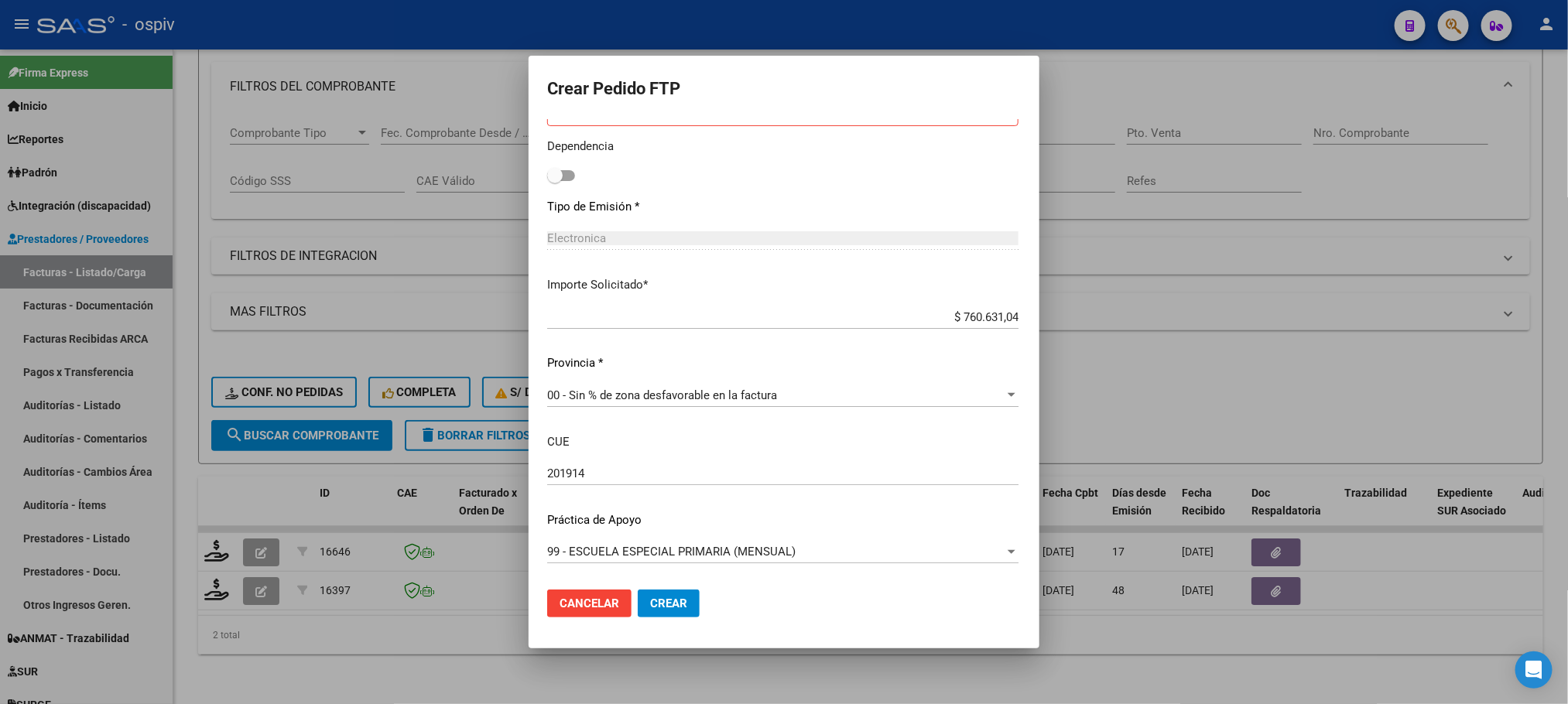
click at [547, 474] on input "201914" at bounding box center [782, 474] width 471 height 14
click at [547, 472] on input "201914" at bounding box center [782, 474] width 471 height 14
type input "00000201914"
click at [650, 602] on span "Crear" at bounding box center [668, 603] width 37 height 14
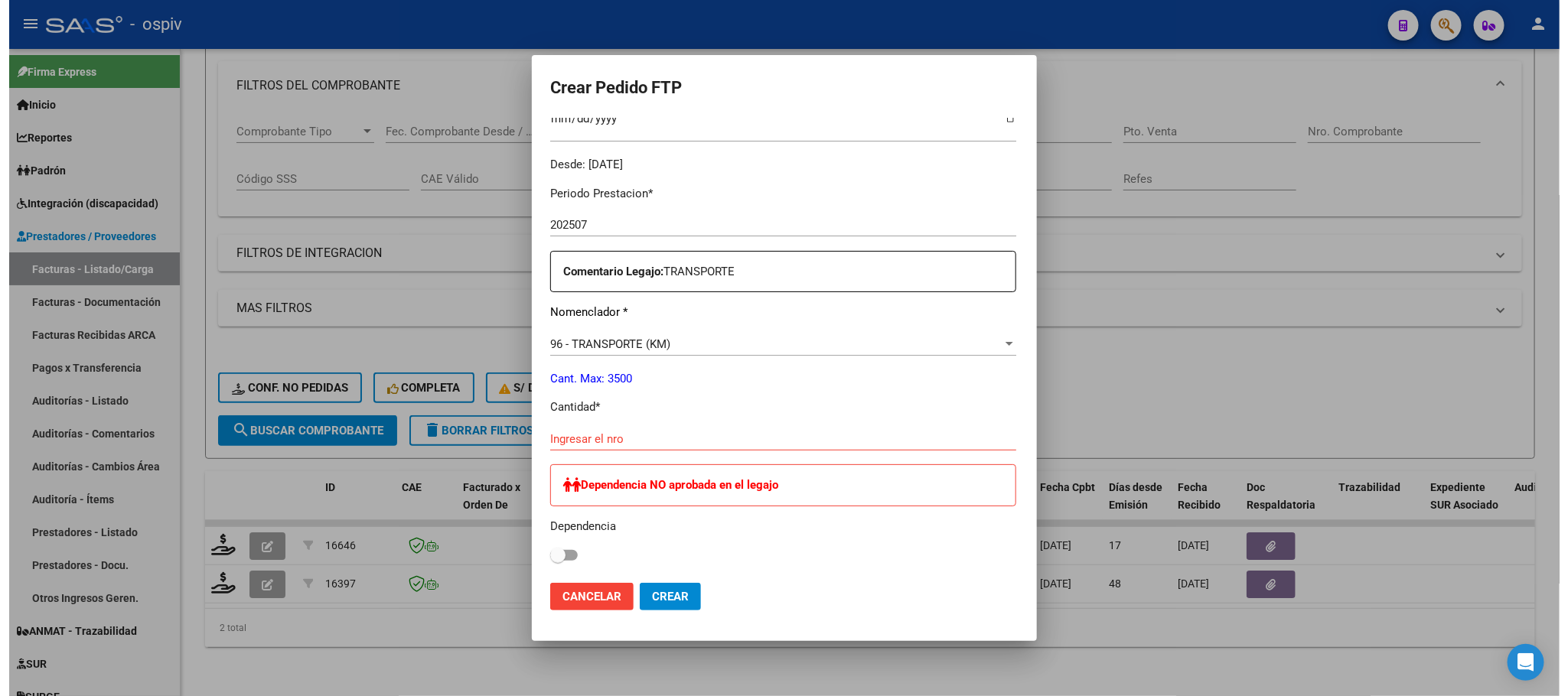
scroll to position [636, 0]
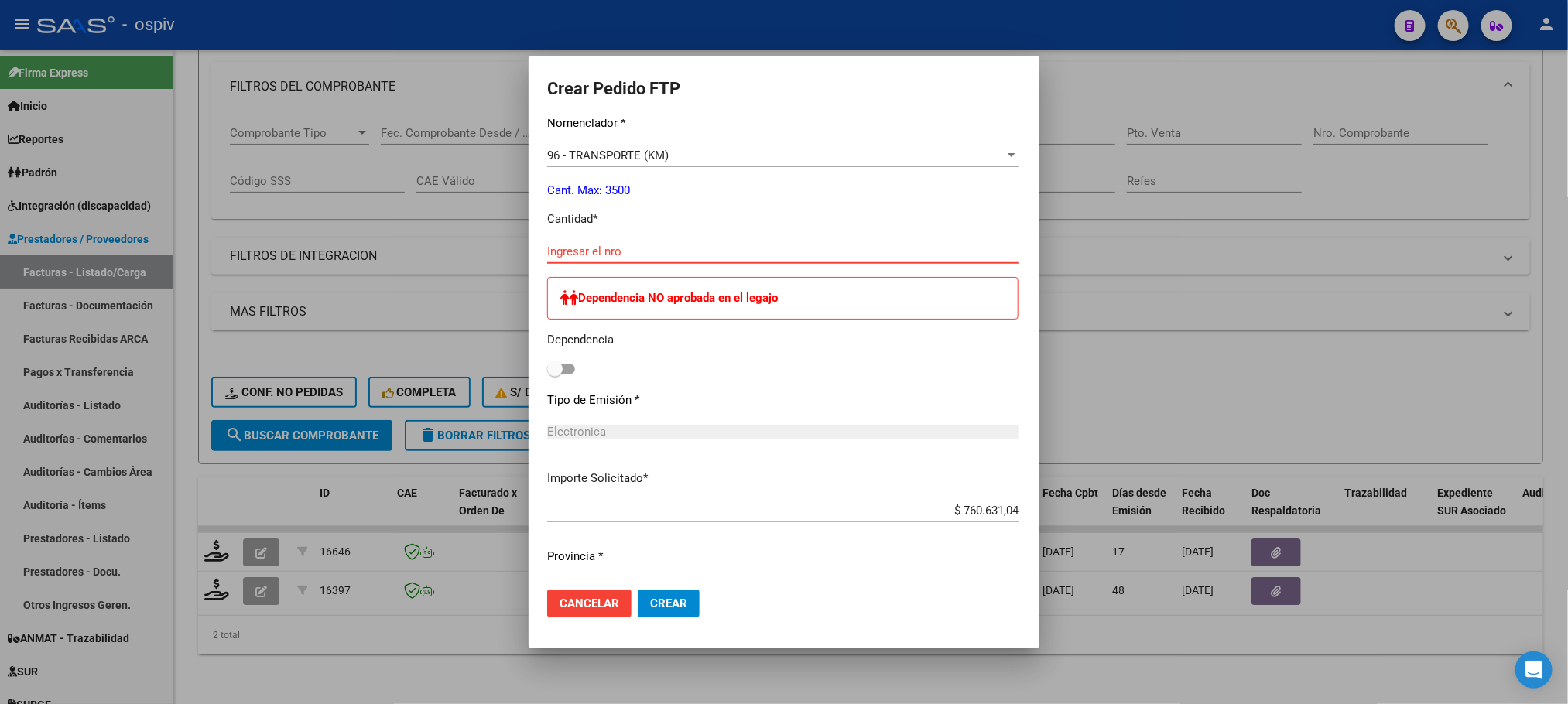
click at [584, 253] on input "Ingresar el nro" at bounding box center [782, 251] width 471 height 14
paste input "1404"
type input "1404"
click at [650, 602] on span "Crear" at bounding box center [668, 603] width 37 height 14
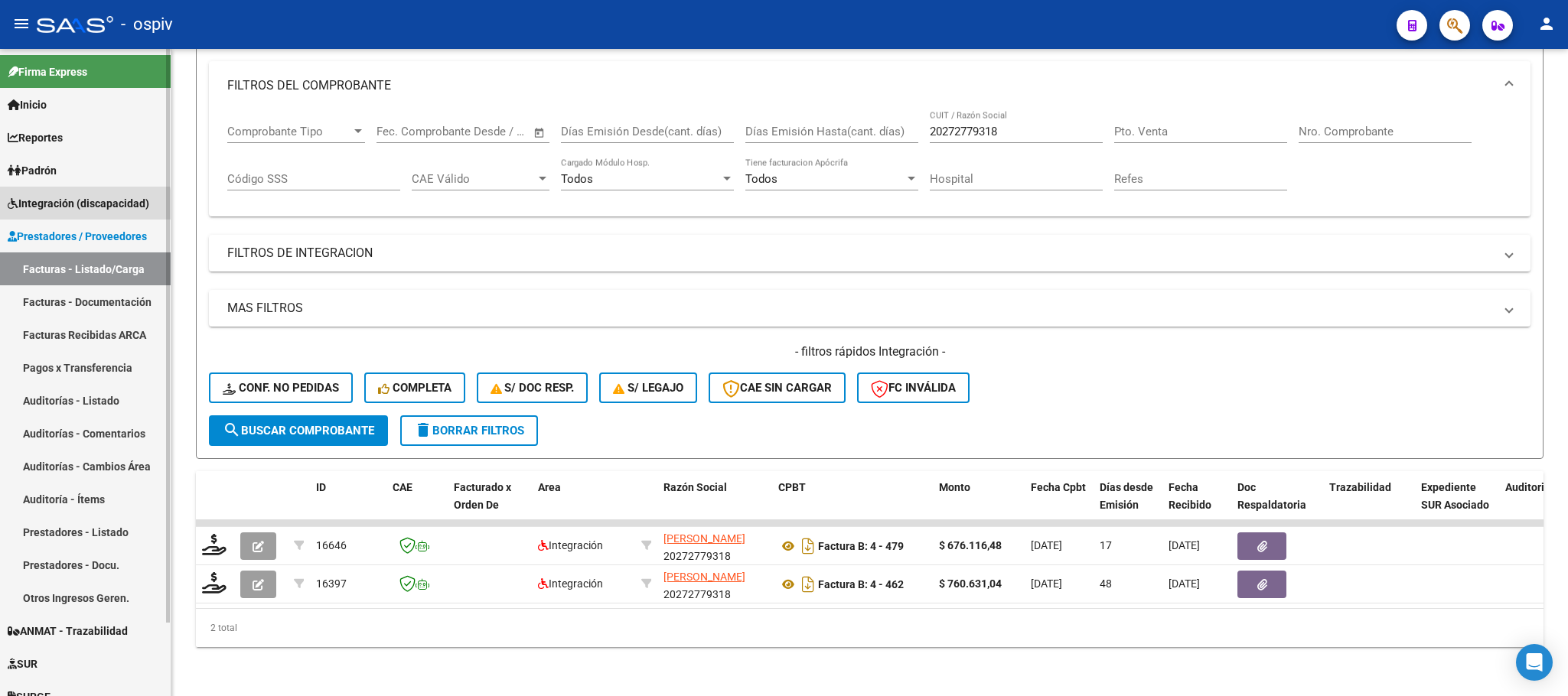
click at [76, 207] on span "Integración (discapacidad)" at bounding box center [78, 203] width 141 height 17
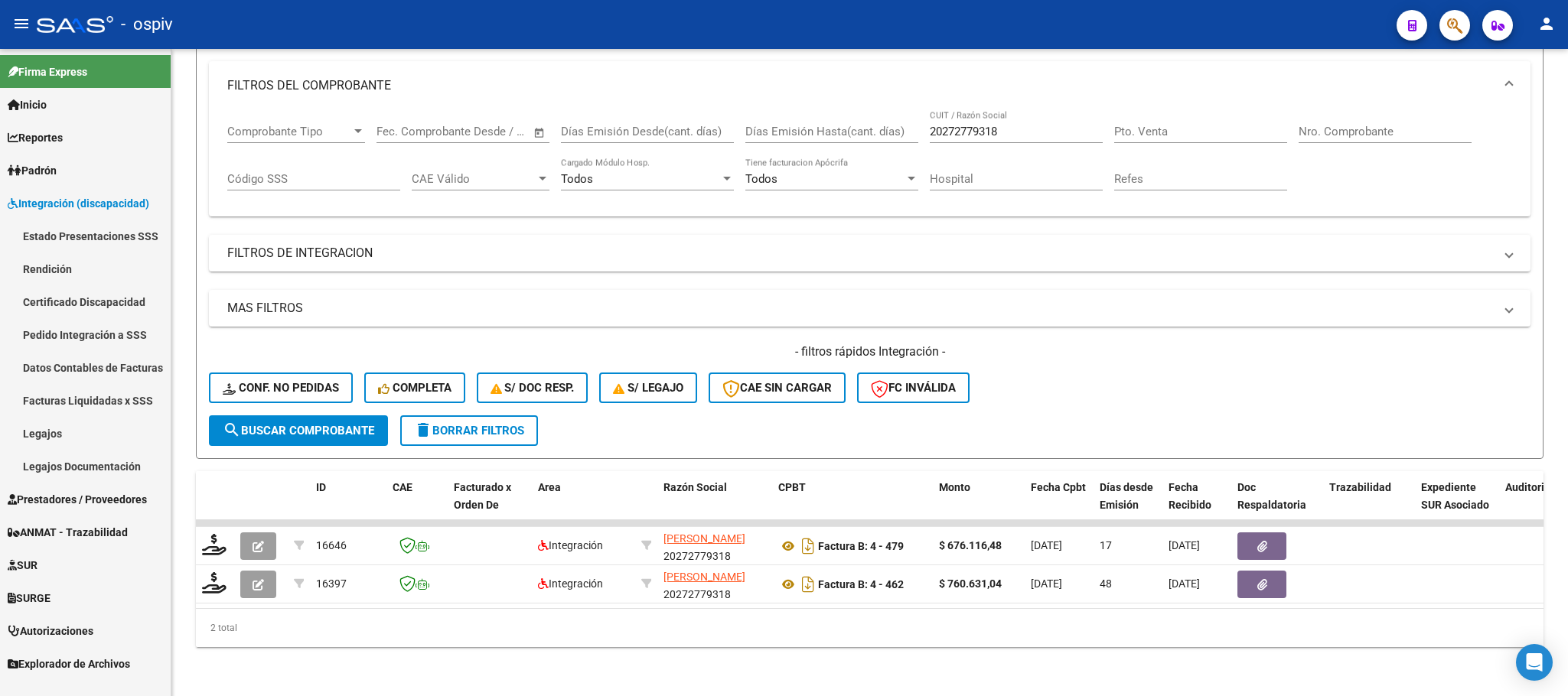
click at [49, 333] on link "Pedido Integración a SSS" at bounding box center [85, 335] width 171 height 33
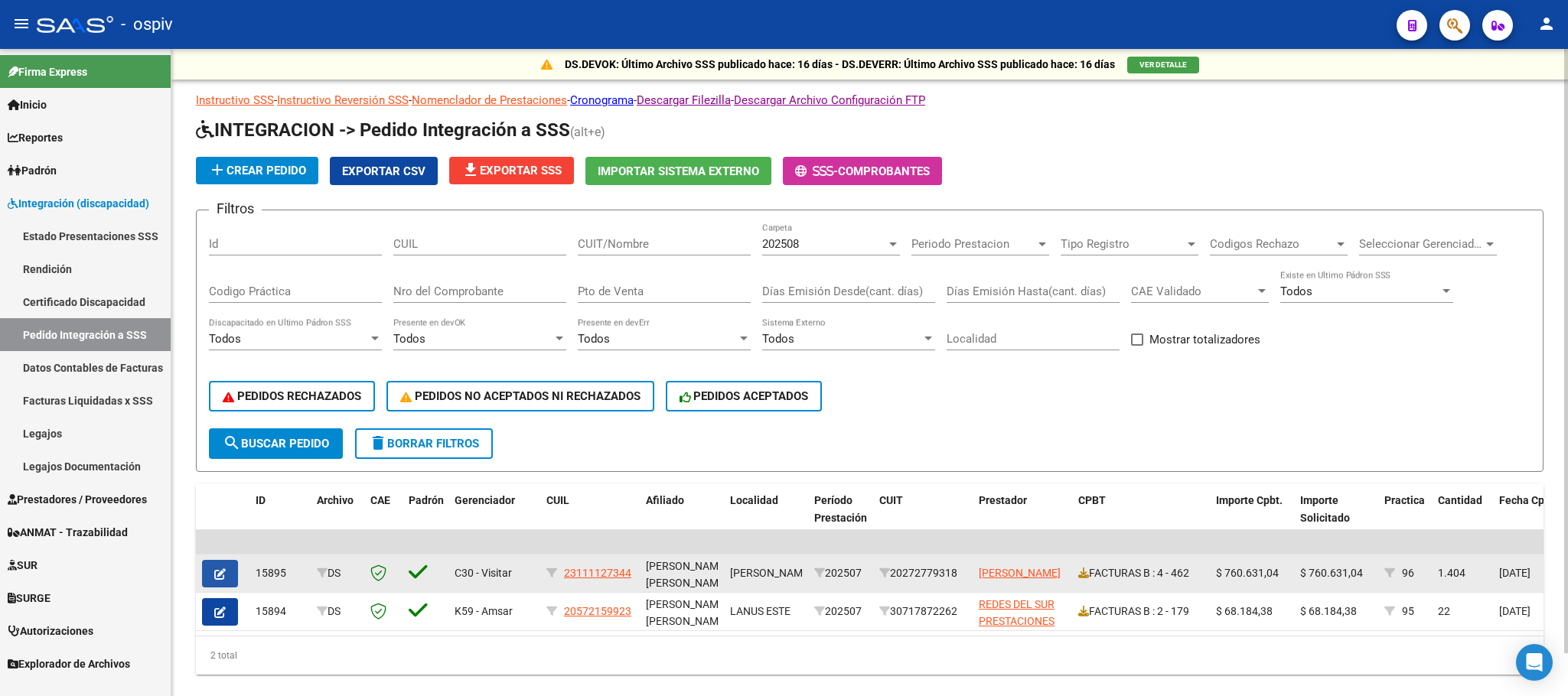
click at [222, 571] on icon "button" at bounding box center [220, 574] width 11 height 11
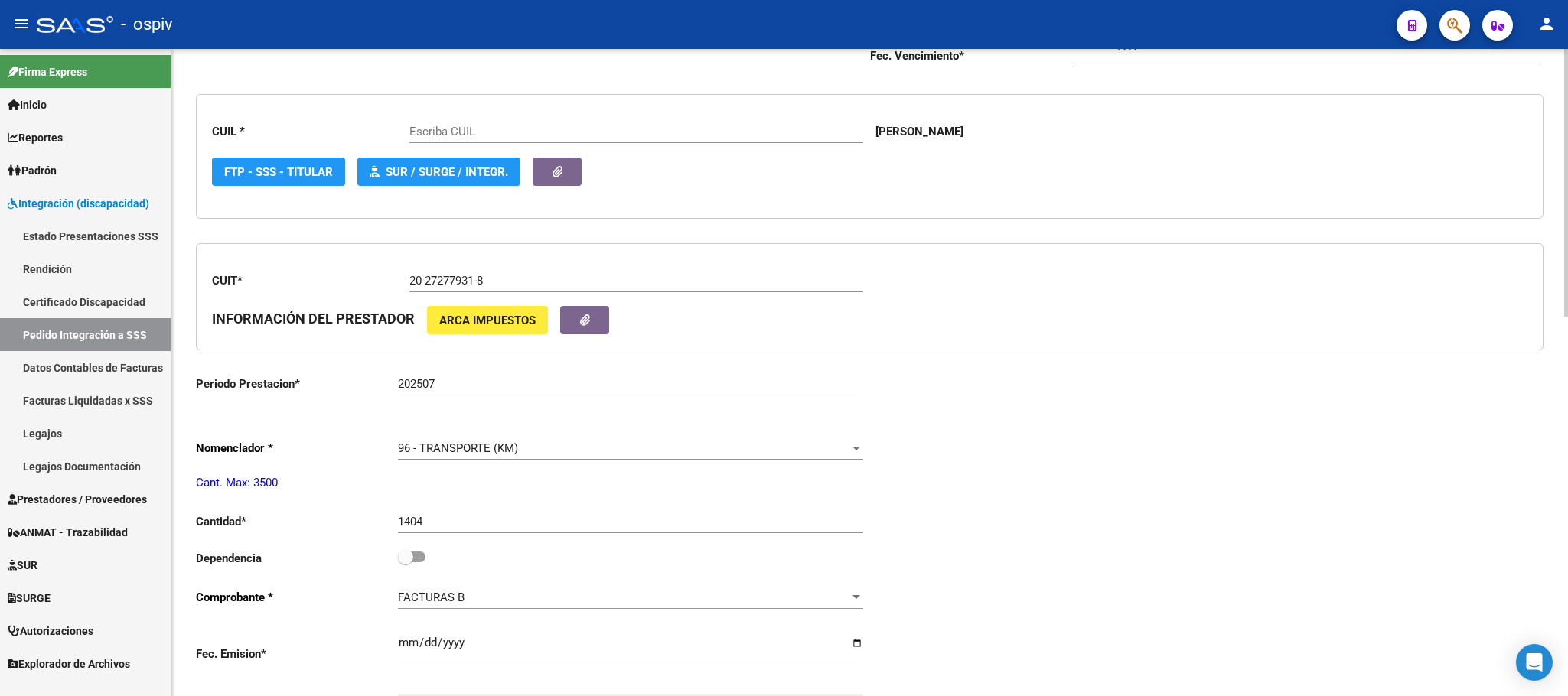
type input "23111127344"
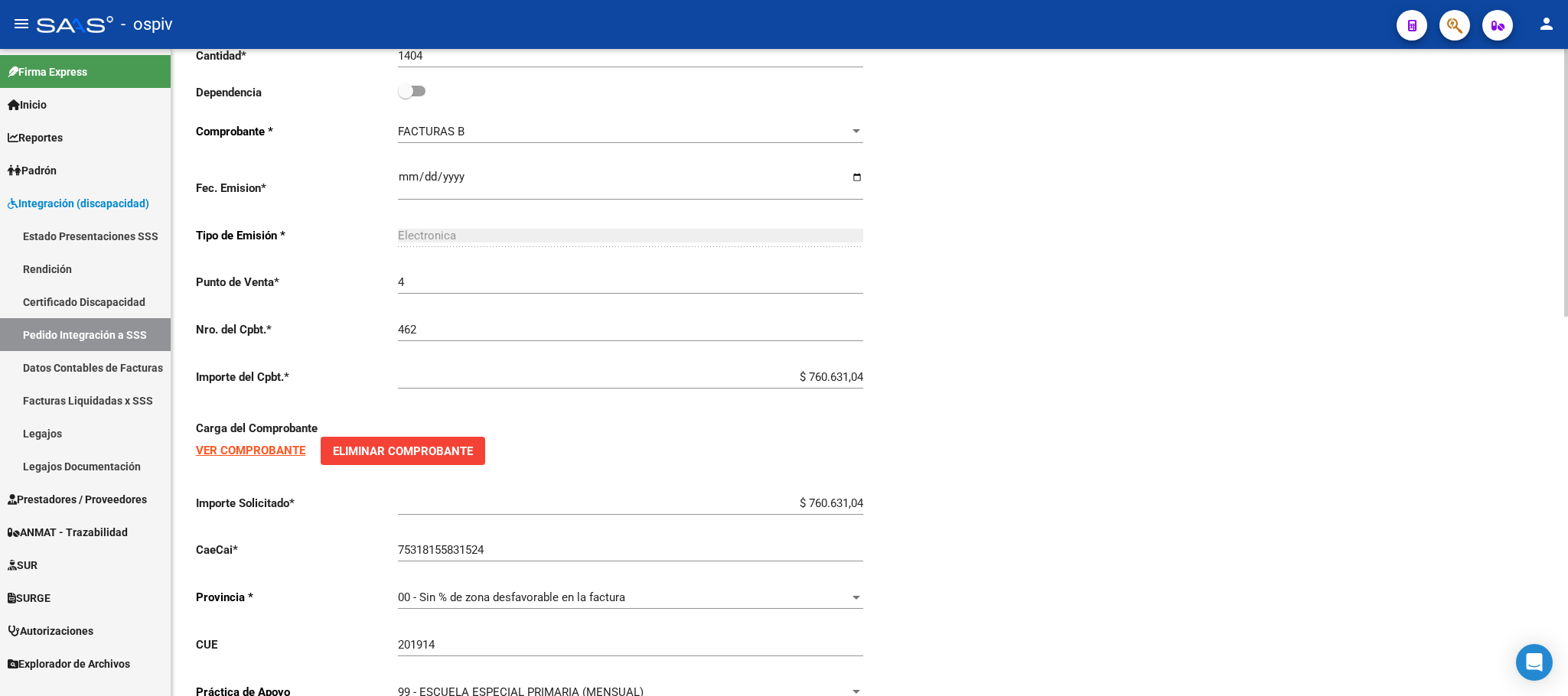
scroll to position [916, 0]
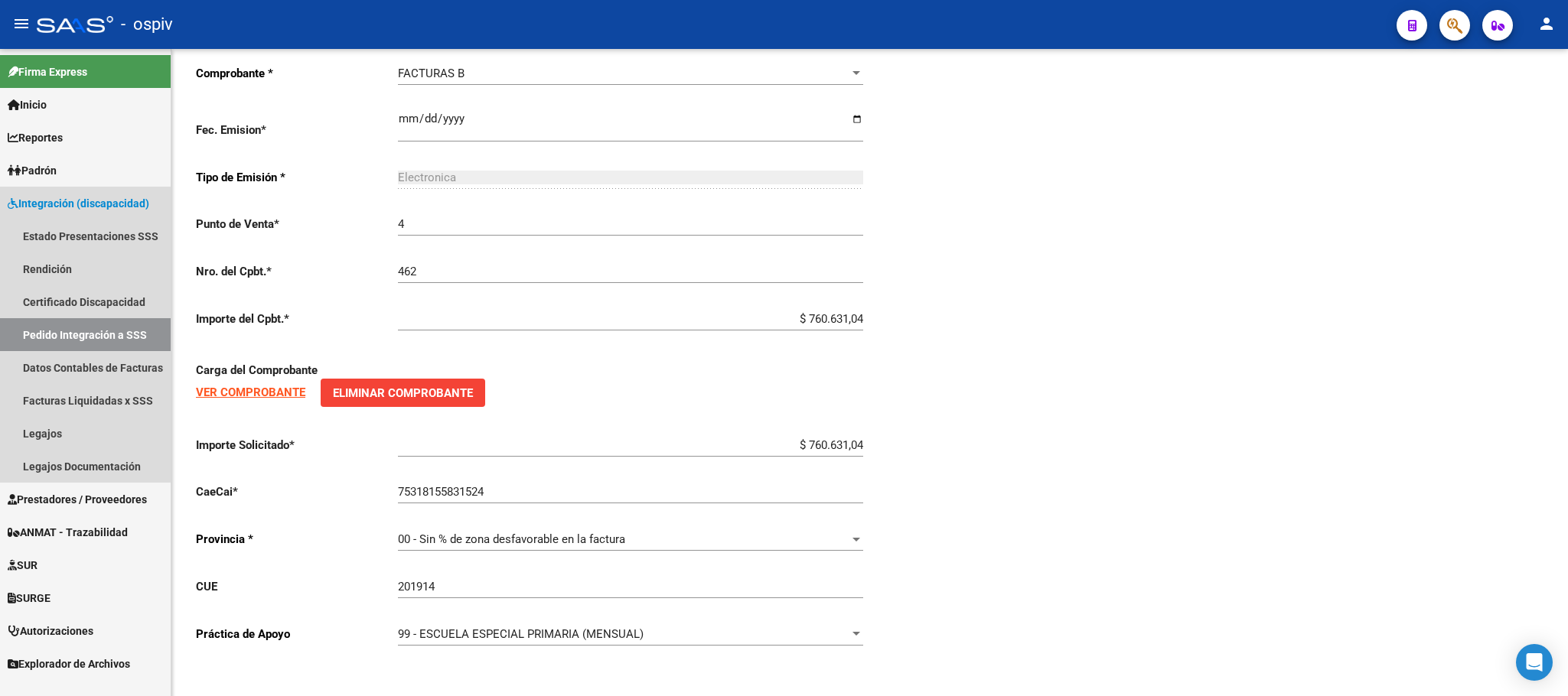
click at [59, 334] on link "Pedido Integración a SSS" at bounding box center [85, 335] width 171 height 33
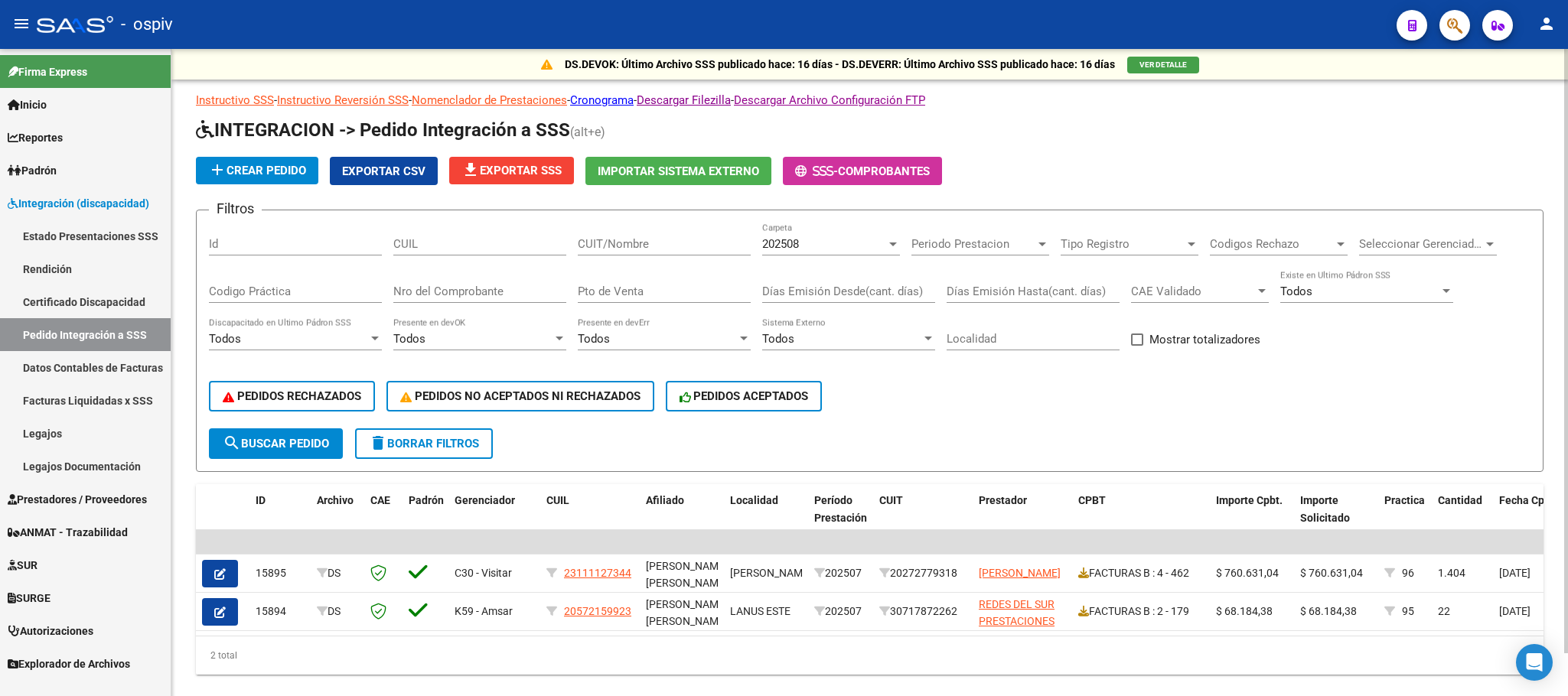
click at [385, 172] on span "Exportar CSV" at bounding box center [384, 172] width 84 height 14
click at [528, 173] on span "file_download Exportar SSS" at bounding box center [511, 171] width 100 height 14
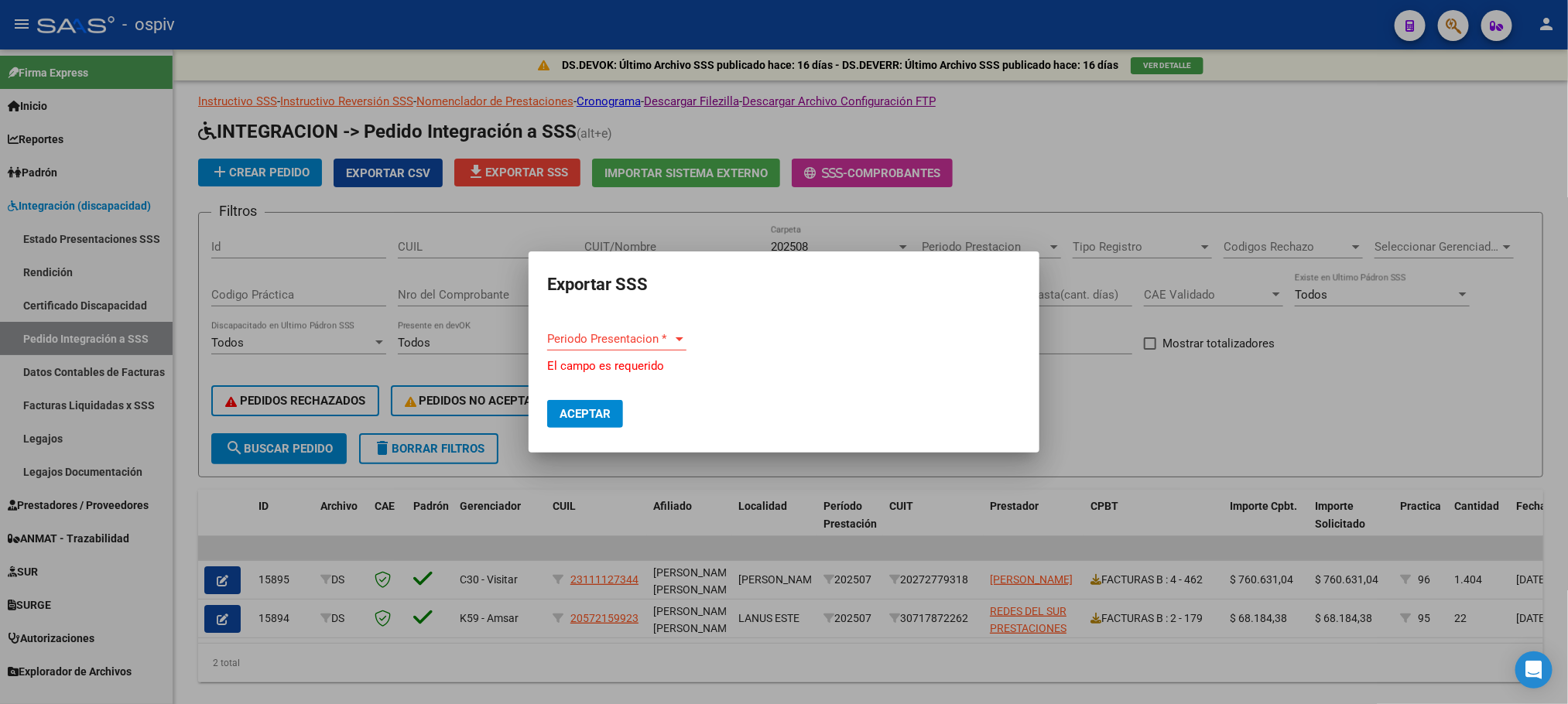
click at [636, 351] on div "Periodo Presentacion * Periodo Presentacion *" at bounding box center [616, 346] width 139 height 38
click at [634, 339] on span "Periodo Presentacion *" at bounding box center [609, 339] width 125 height 14
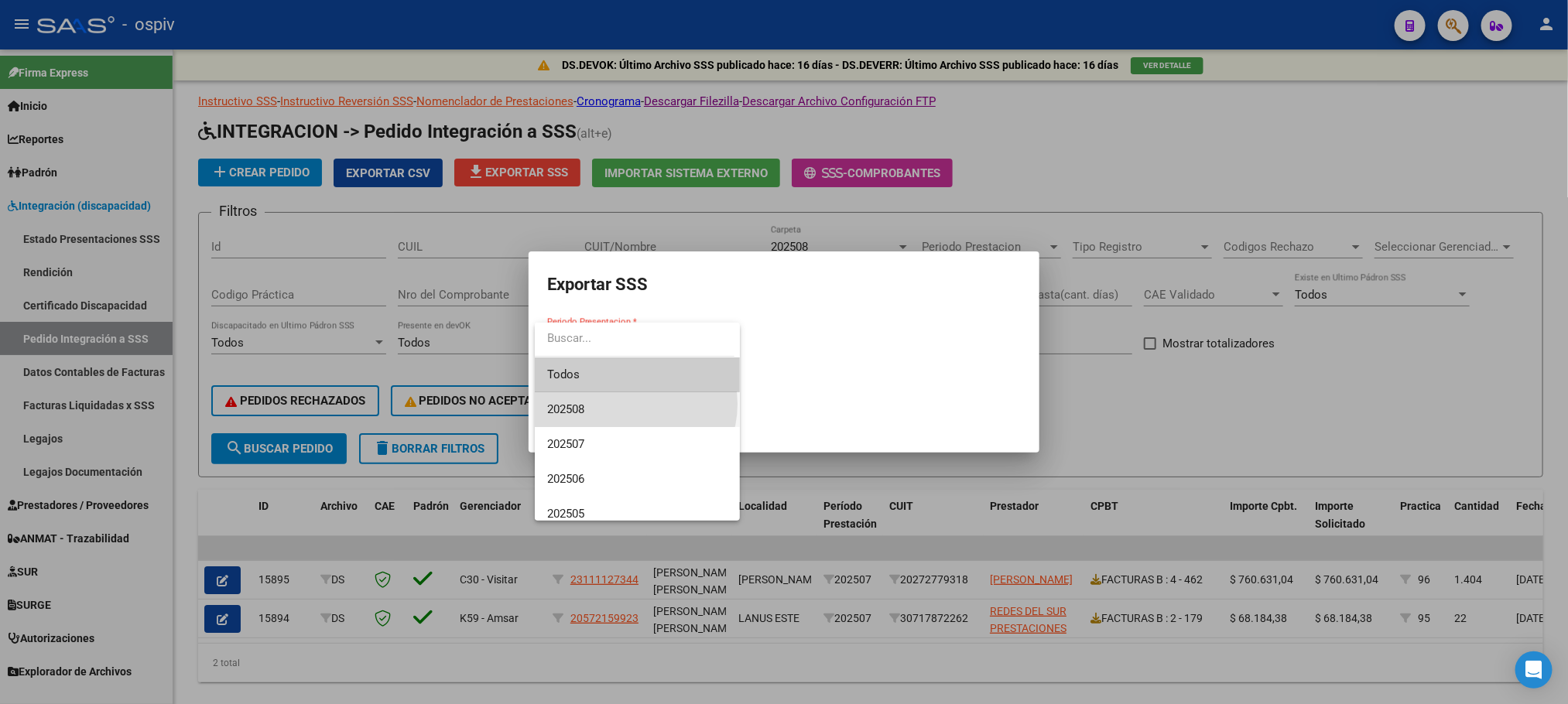
click at [630, 404] on span "202508" at bounding box center [637, 409] width 180 height 34
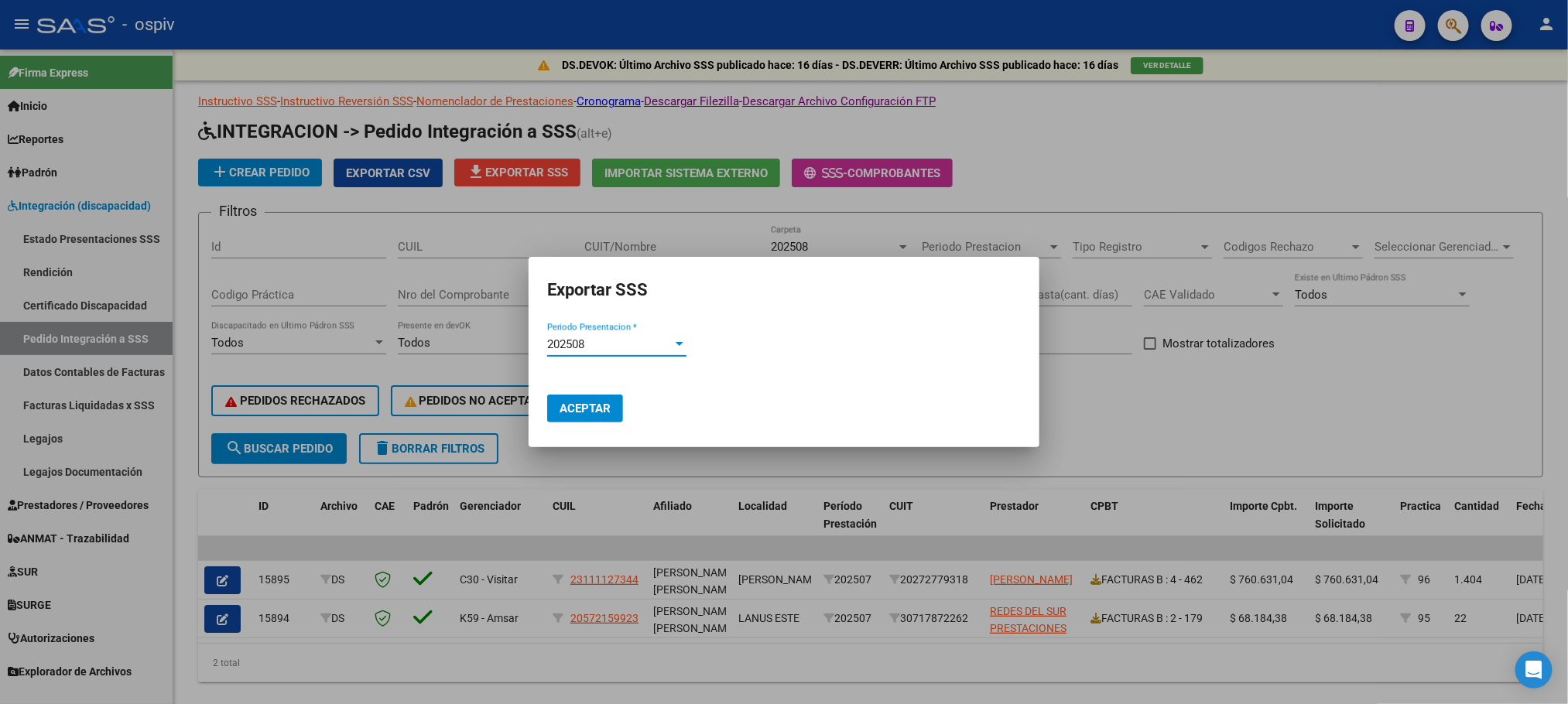
click at [573, 401] on span "Aceptar" at bounding box center [585, 408] width 51 height 14
